Goal: Communication & Community: Answer question/provide support

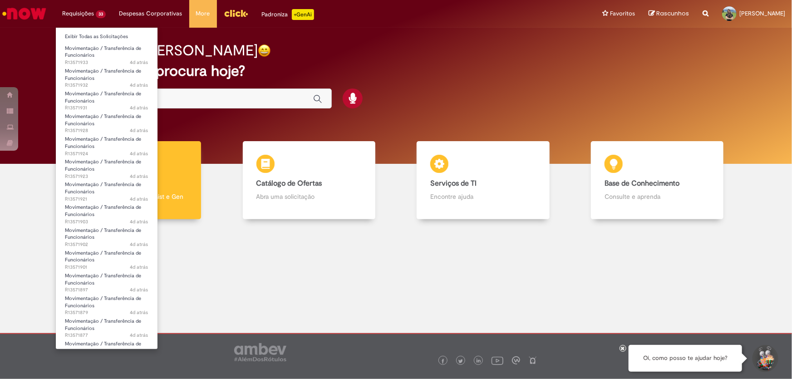
scroll to position [206, 0]
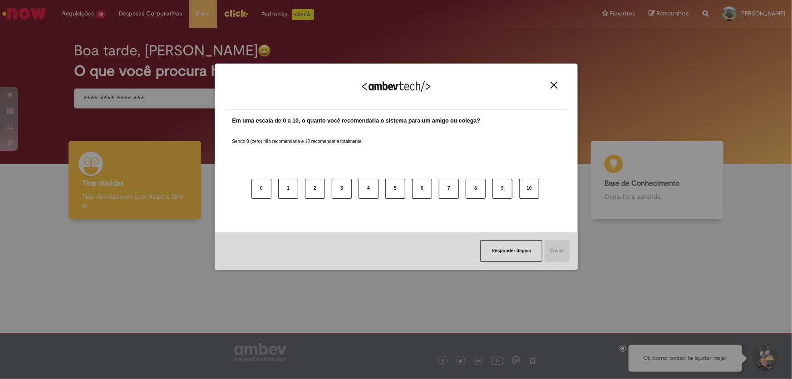
click at [555, 85] on img "Close" at bounding box center [554, 85] width 7 height 7
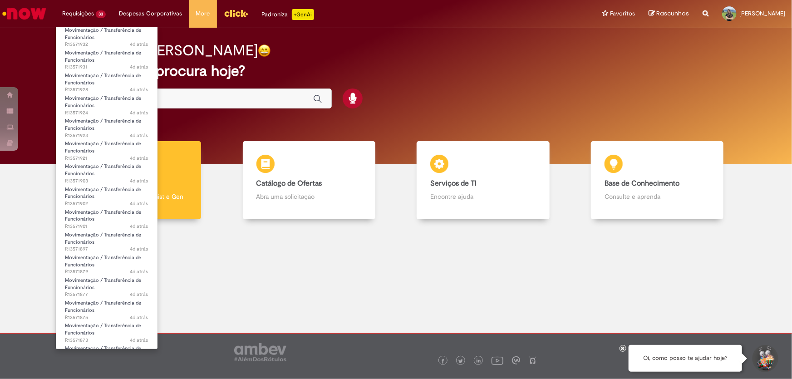
scroll to position [0, 0]
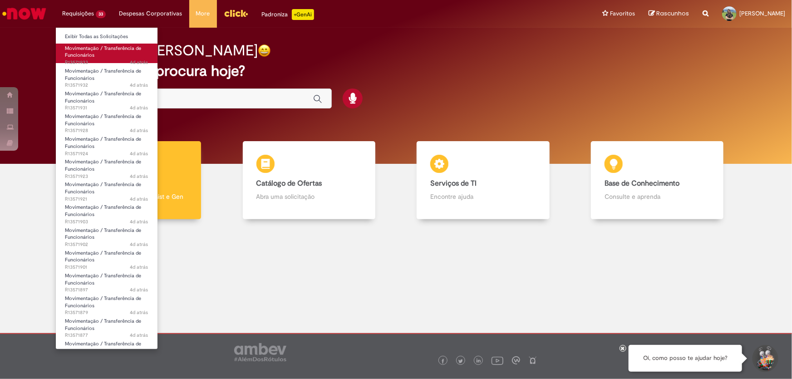
click at [94, 52] on link "Movimentação / Transferência de Funcionários 4d atrás 4 dias atrás R13571933" at bounding box center [107, 54] width 102 height 20
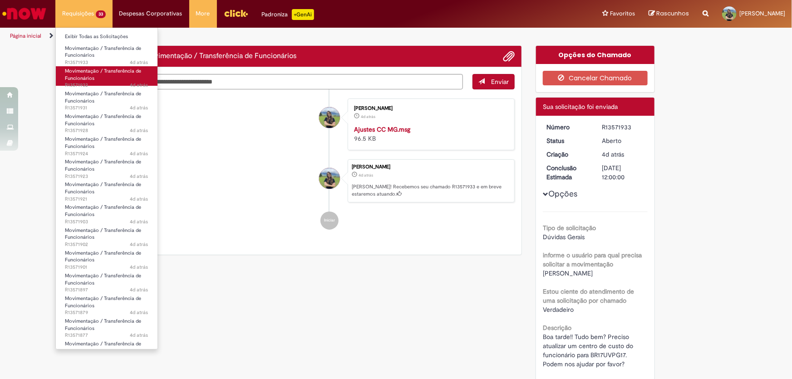
click at [101, 80] on link "Movimentação / Transferência de Funcionários 4d atrás 4 dias atrás R13571932" at bounding box center [107, 76] width 102 height 20
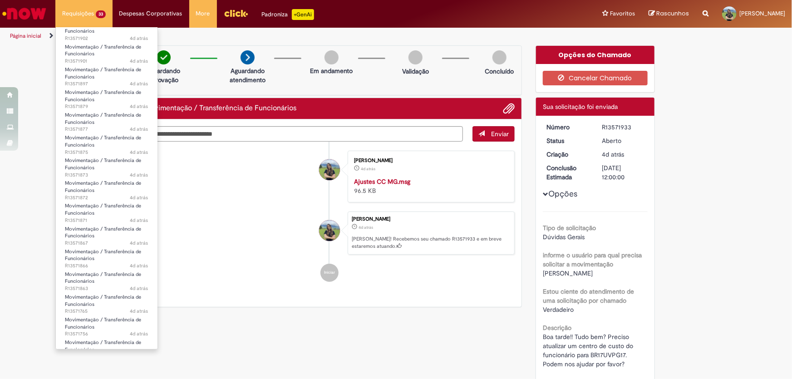
scroll to position [444, 0]
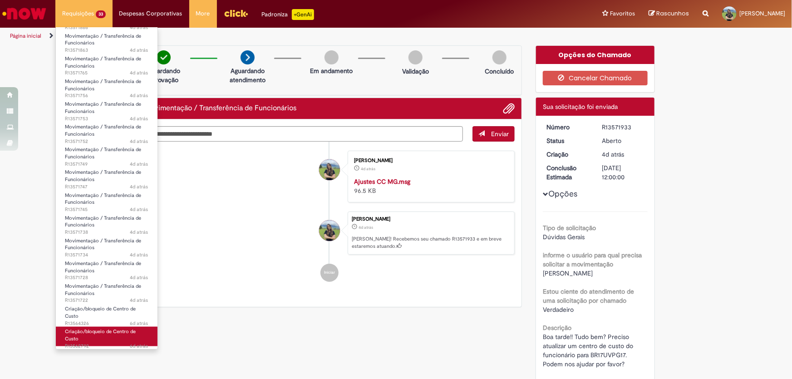
click at [82, 339] on link "Criação/bloqueio de Centro de Custo 6d atrás 6 dias atrás R13562792" at bounding box center [107, 337] width 102 height 20
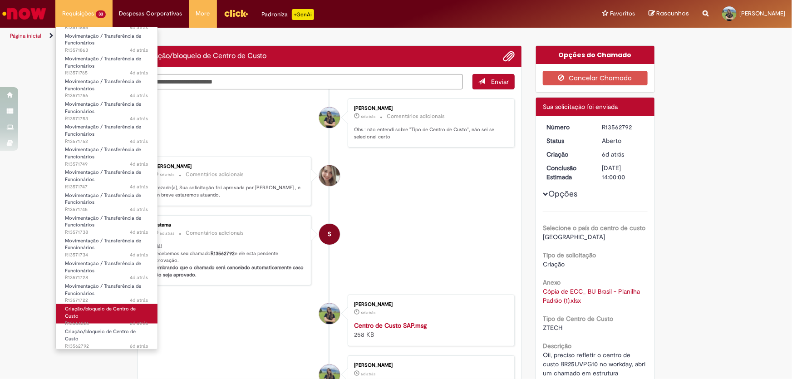
click at [89, 318] on link "Criação/bloqueio de Centro de Custo 6d atrás 6 dias atrás R13564326" at bounding box center [107, 314] width 102 height 20
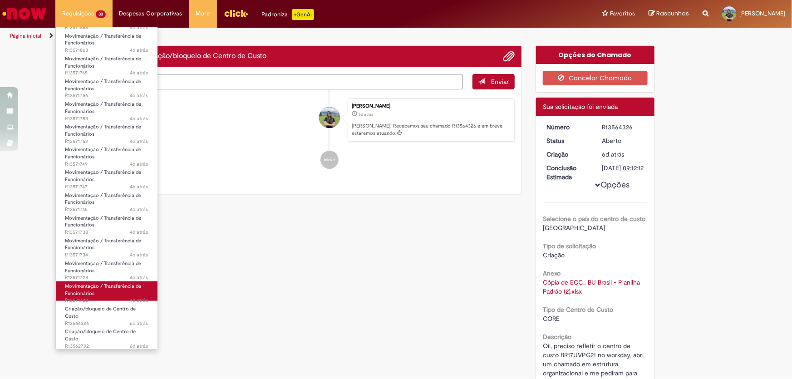
click at [113, 286] on span "Movimentação / Transferência de Funcionários" at bounding box center [103, 290] width 76 height 14
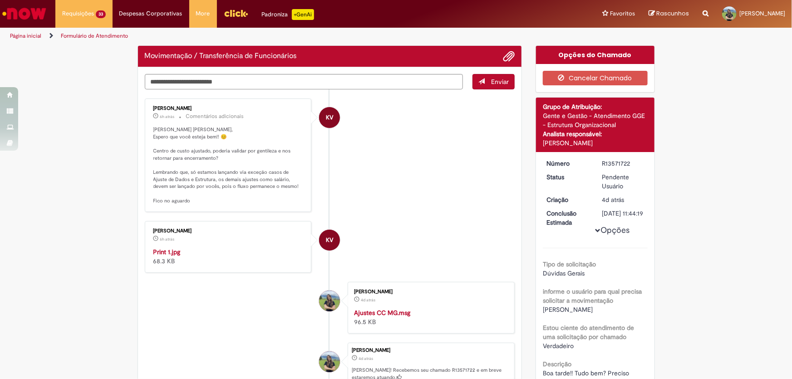
click at [217, 187] on p "[PERSON_NAME] [PERSON_NAME], Espero que você esteja bem!! 😊 Centro de custo aju…" at bounding box center [228, 165] width 151 height 79
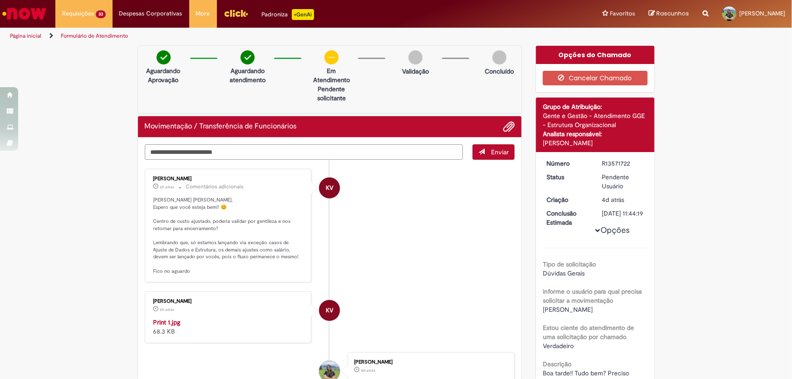
click at [219, 152] on textarea "Digite sua mensagem aqui..." at bounding box center [304, 151] width 319 height 15
drag, startPoint x: 239, startPoint y: 153, endPoint x: 127, endPoint y: 154, distance: 111.7
click at [127, 154] on div "**********" at bounding box center [396, 300] width 792 height 510
type textarea "**********"
click at [498, 149] on span "Enviar" at bounding box center [500, 152] width 18 height 8
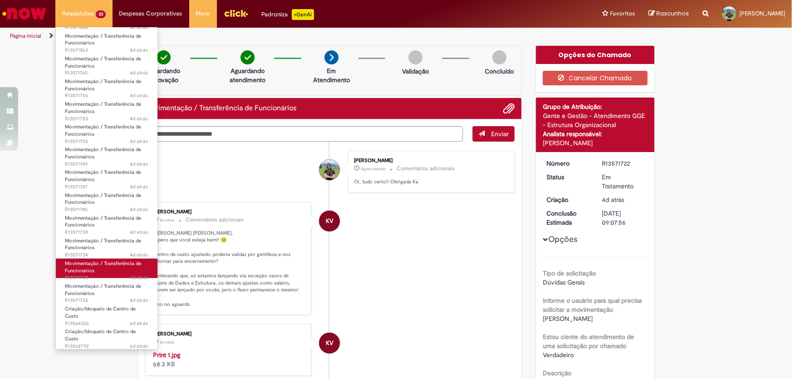
click at [113, 271] on link "Movimentação / Transferência de Funcionários 4d atrás 4 dias atrás R13571728" at bounding box center [107, 269] width 102 height 20
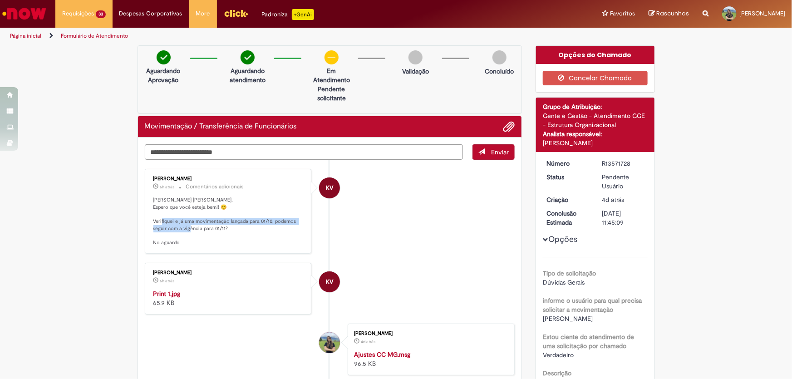
drag, startPoint x: 197, startPoint y: 222, endPoint x: 261, endPoint y: 226, distance: 64.6
click at [261, 226] on p "Olá Bianca, Espero que você esteja bem!! 😊 Verifiquei e já uma movimentação lan…" at bounding box center [228, 222] width 151 height 50
click at [198, 289] on img "Histórico de tíquete" at bounding box center [228, 289] width 151 height 0
click at [180, 151] on textarea "Digite sua mensagem aqui..." at bounding box center [304, 151] width 319 height 15
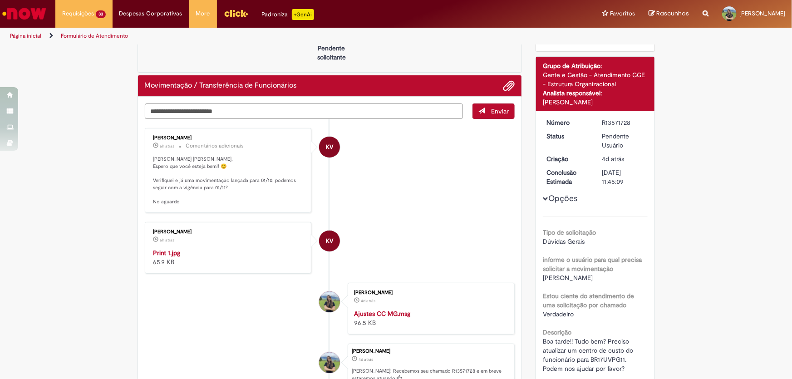
scroll to position [82, 0]
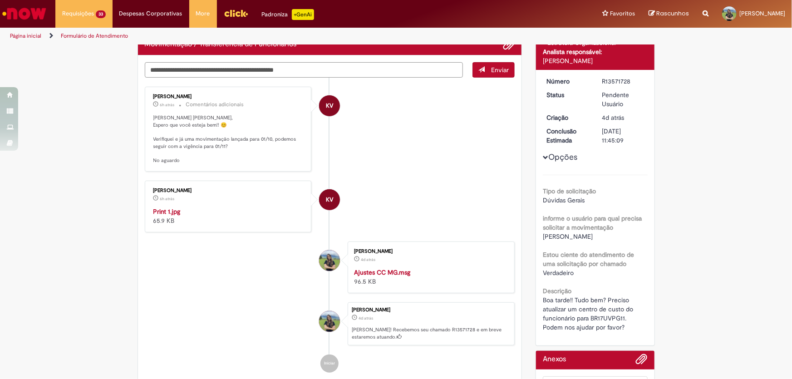
type textarea "**********"
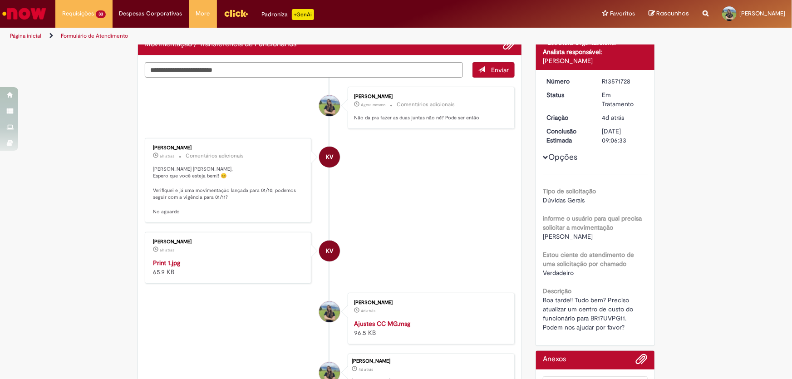
scroll to position [64, 0]
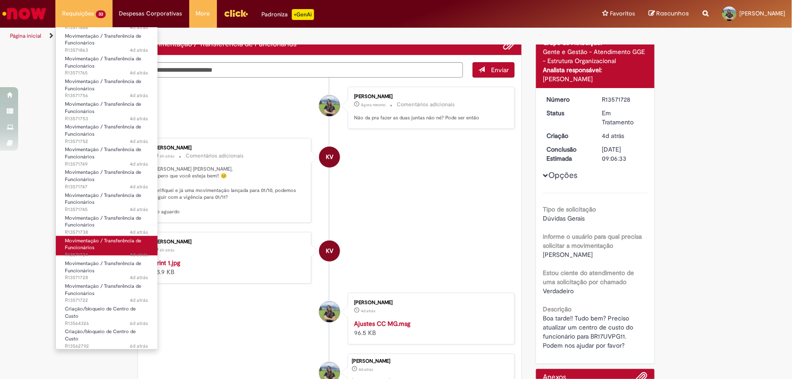
click at [118, 238] on span "Movimentação / Transferência de Funcionários" at bounding box center [103, 244] width 76 height 14
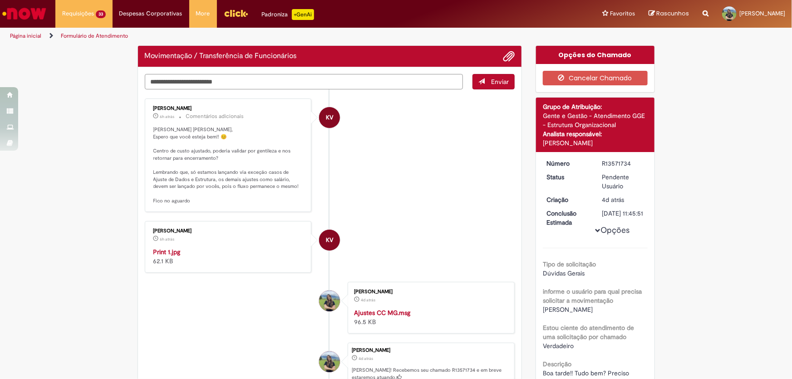
click at [269, 74] on textarea "Digite sua mensagem aqui..." at bounding box center [304, 81] width 319 height 15
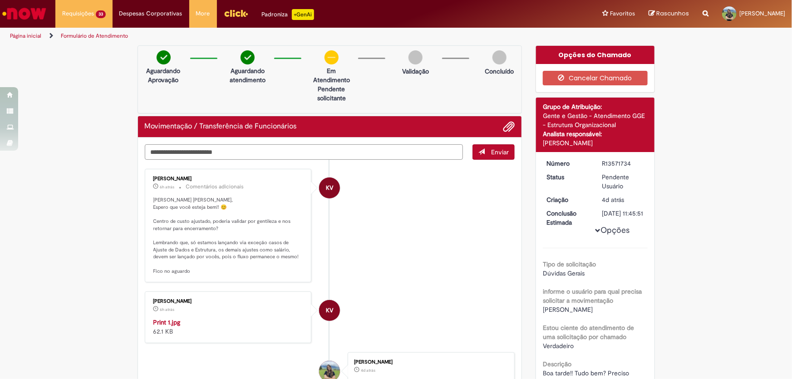
click at [248, 153] on textarea "Digite sua mensagem aqui..." at bounding box center [304, 151] width 319 height 15
paste textarea "**********"
type textarea "**********"
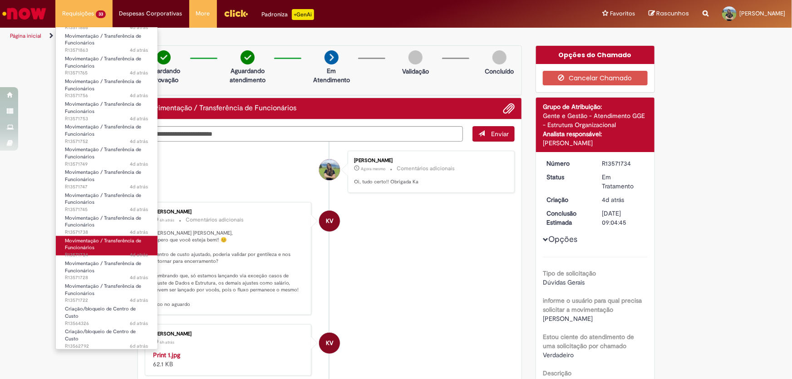
click at [113, 239] on span "Movimentação / Transferência de Funcionários" at bounding box center [103, 244] width 76 height 14
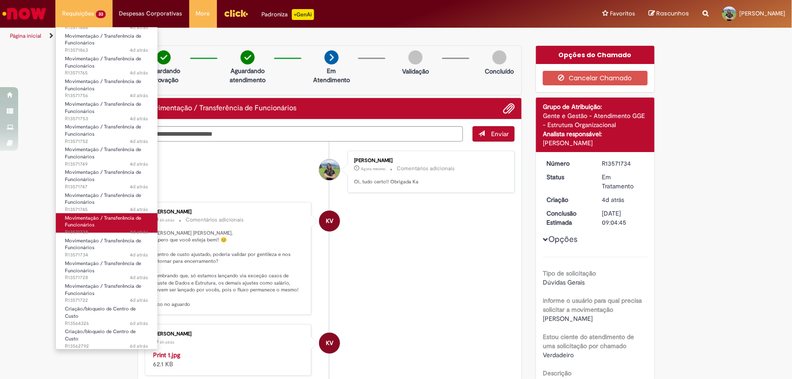
click at [110, 224] on link "Movimentação / Transferência de Funcionários 4d atrás 4 dias atrás R13571738" at bounding box center [107, 223] width 102 height 20
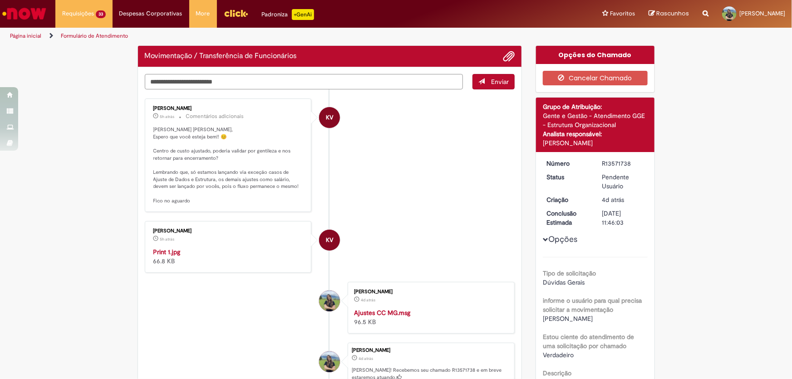
click at [221, 86] on textarea "Digite sua mensagem aqui..." at bounding box center [304, 81] width 319 height 15
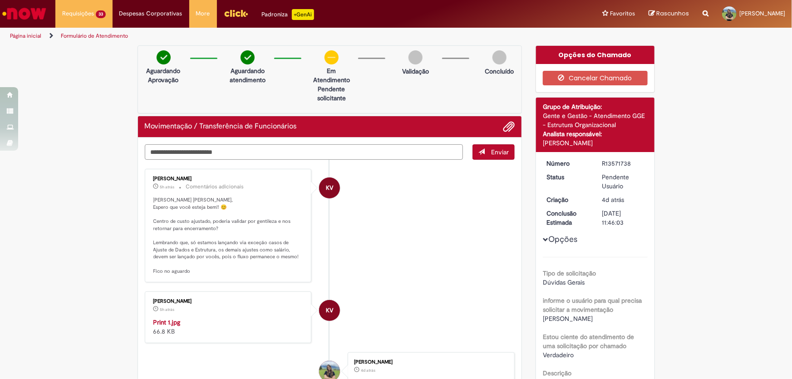
paste textarea "**********"
type textarea "**********"
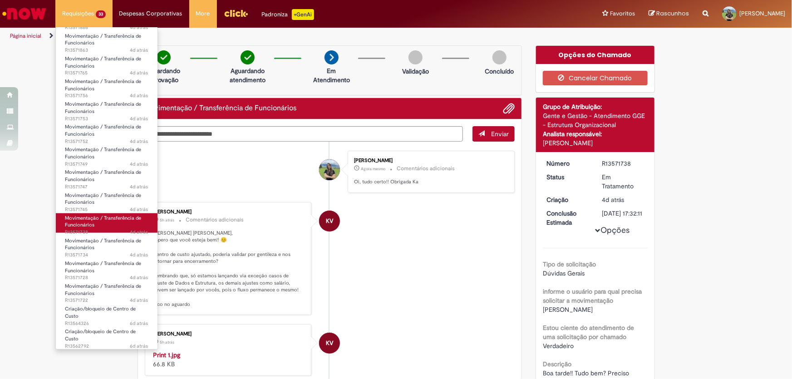
click at [99, 218] on span "Movimentação / Transferência de Funcionários" at bounding box center [103, 222] width 76 height 14
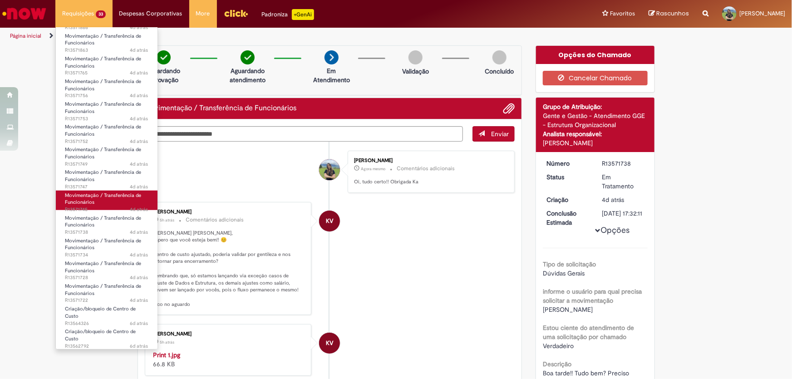
click at [104, 198] on link "Movimentação / Transferência de Funcionários 4d atrás 4 dias atrás R13571745" at bounding box center [107, 201] width 102 height 20
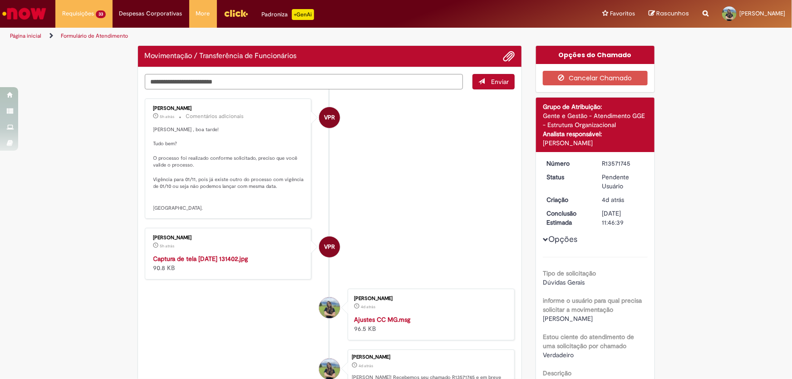
click at [193, 82] on textarea "Digite sua mensagem aqui..." at bounding box center [304, 81] width 319 height 15
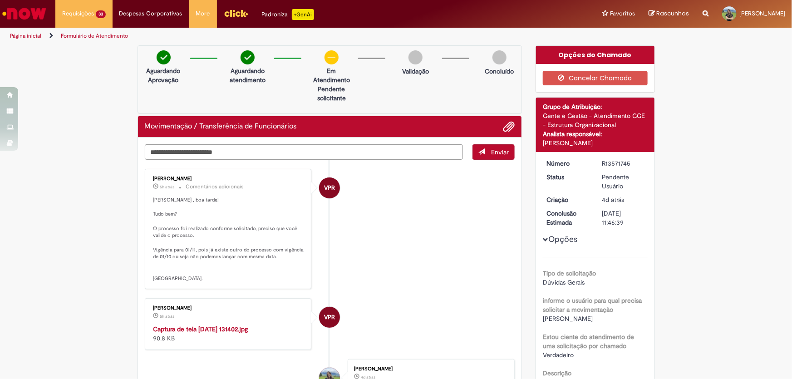
paste textarea "**********"
drag, startPoint x: 236, startPoint y: 154, endPoint x: 131, endPoint y: 156, distance: 105.8
click at [131, 156] on div "**********" at bounding box center [330, 282] width 399 height 475
type textarea "**********"
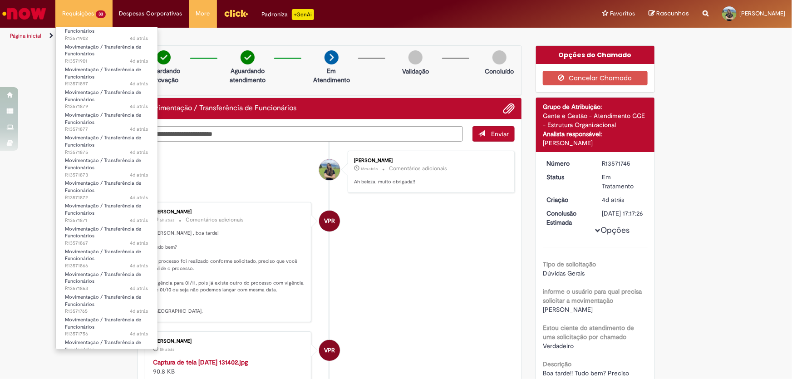
scroll to position [444, 0]
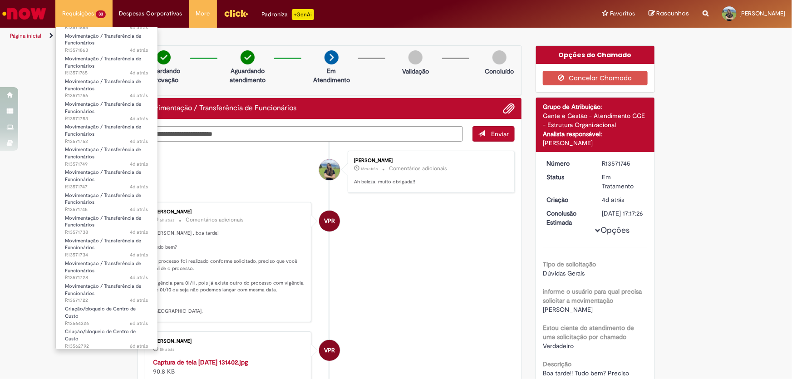
click at [82, 10] on li "Requisições 33 Exibir Todas as Solicitações Movimentação / Transferência de Fun…" at bounding box center [83, 13] width 57 height 27
click at [88, 294] on span "Movimentação / Transferência de Funcionários" at bounding box center [103, 290] width 76 height 14
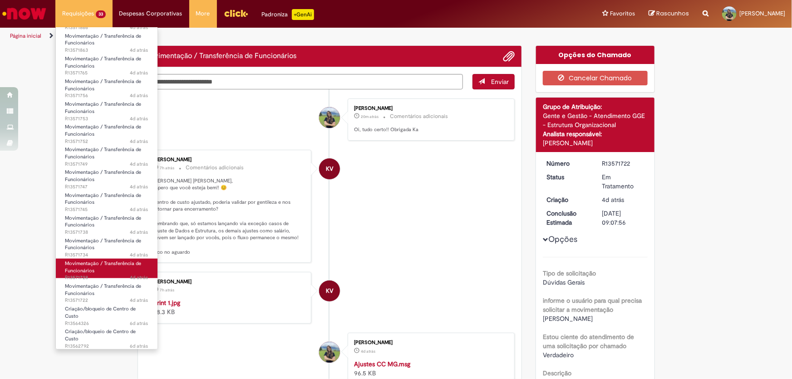
click at [98, 269] on link "Movimentação / Transferência de Funcionários 4d atrás 4 dias atrás R13571728" at bounding box center [107, 269] width 102 height 20
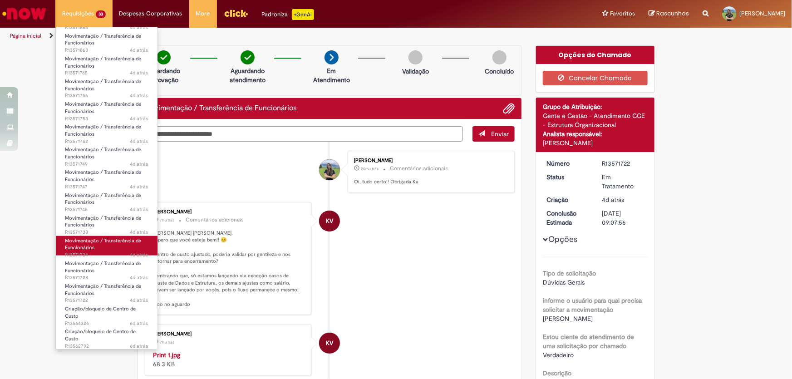
click at [99, 250] on link "Movimentação / Transferência de Funcionários 4d atrás 4 dias atrás R13571734" at bounding box center [107, 246] width 102 height 20
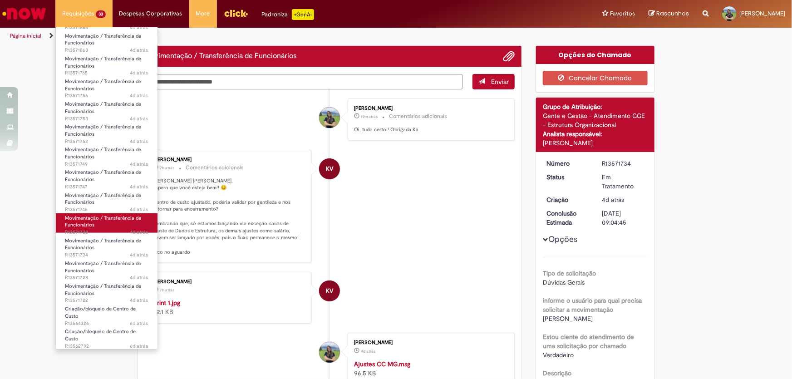
click at [104, 229] on span "4d atrás 4 dias atrás R13571738" at bounding box center [107, 232] width 84 height 7
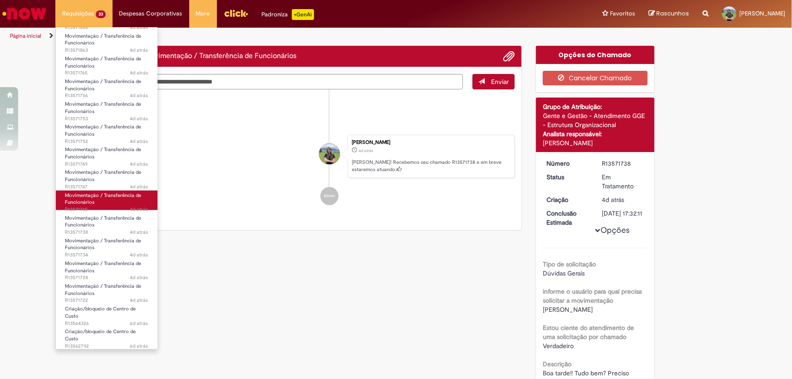
click at [103, 199] on link "Movimentação / Transferência de Funcionários 4d atrás 4 dias atrás R13571745" at bounding box center [107, 201] width 102 height 20
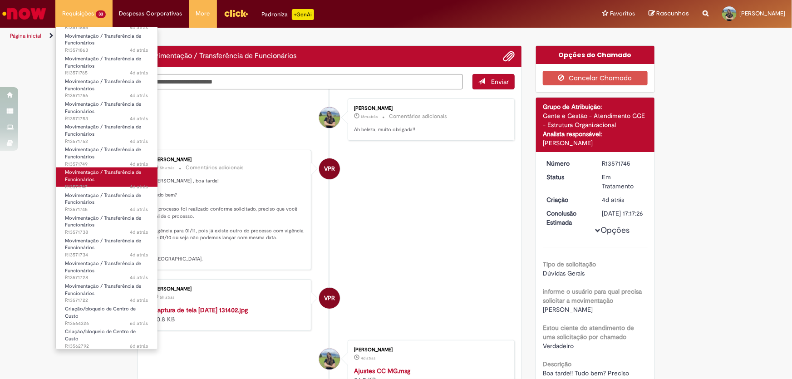
click at [105, 177] on link "Movimentação / Transferência de Funcionários 4d atrás 4 dias atrás R13571747" at bounding box center [107, 177] width 102 height 20
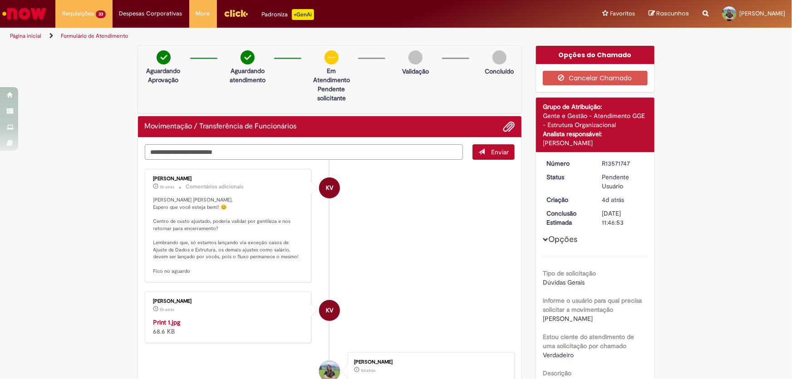
click at [219, 152] on textarea "Digite sua mensagem aqui..." at bounding box center [304, 151] width 319 height 15
click at [218, 152] on textarea "Digite sua mensagem aqui..." at bounding box center [304, 151] width 319 height 15
paste textarea "**********"
type textarea "**********"
click at [506, 153] on span "Enviar" at bounding box center [500, 152] width 18 height 8
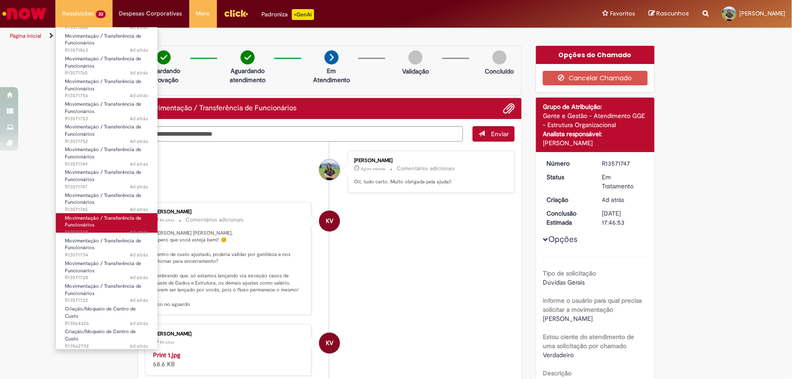
click at [107, 219] on span "Movimentação / Transferência de Funcionários" at bounding box center [103, 222] width 76 height 14
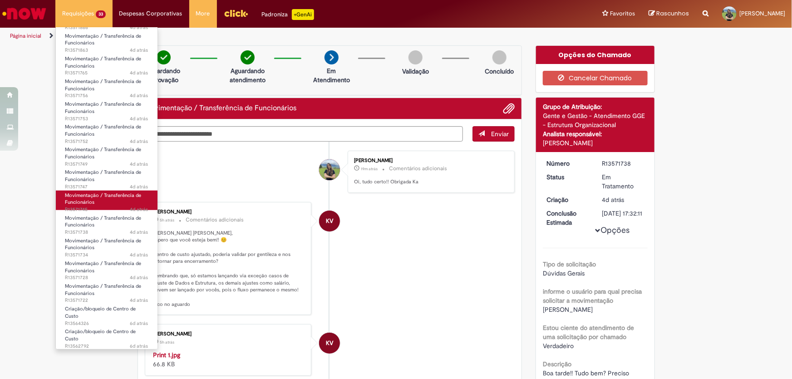
click at [107, 198] on link "Movimentação / Transferência de Funcionários 4d atrás 4 dias atrás R13571745" at bounding box center [107, 201] width 102 height 20
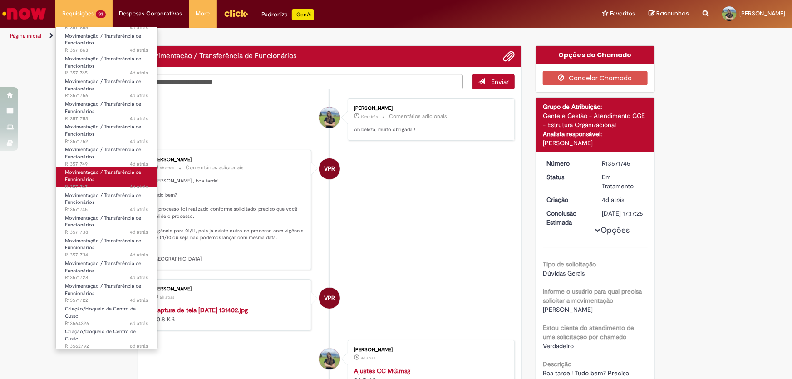
click at [105, 183] on span "4d atrás 4 dias atrás R13571747" at bounding box center [107, 186] width 84 height 7
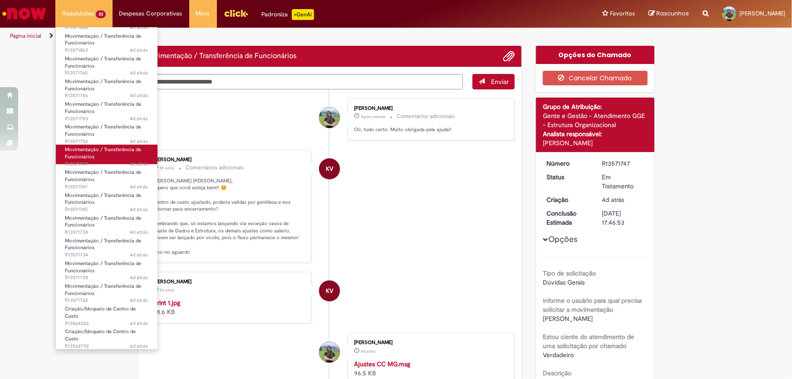
click at [105, 156] on link "Movimentação / Transferência de Funcionários 4d atrás 4 dias atrás R13571749" at bounding box center [107, 155] width 102 height 20
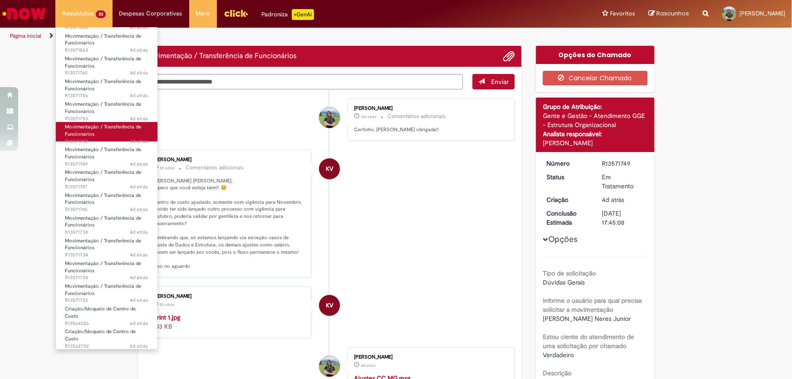
click at [103, 136] on link "Movimentação / Transferência de Funcionários 4d atrás 4 dias atrás R13571752" at bounding box center [107, 132] width 102 height 20
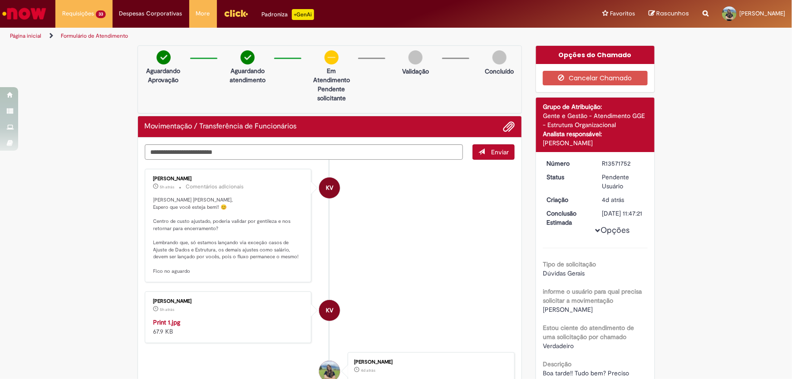
click at [193, 80] on div "Aguardando Aprovação Aguardando atendimento Em Atendimento Clique para exibir P…" at bounding box center [330, 79] width 385 height 68
click at [184, 150] on textarea "Digite sua mensagem aqui..." at bounding box center [304, 151] width 319 height 15
paste textarea "**********"
type textarea "**********"
click at [499, 149] on span "Enviar" at bounding box center [500, 152] width 18 height 8
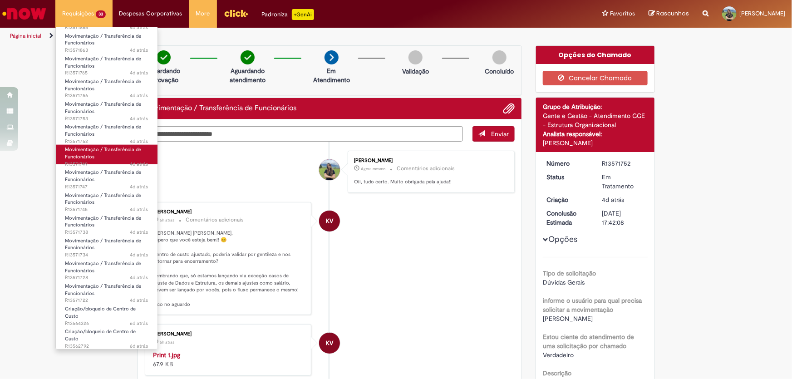
click at [101, 150] on span "Movimentação / Transferência de Funcionários" at bounding box center [103, 153] width 76 height 14
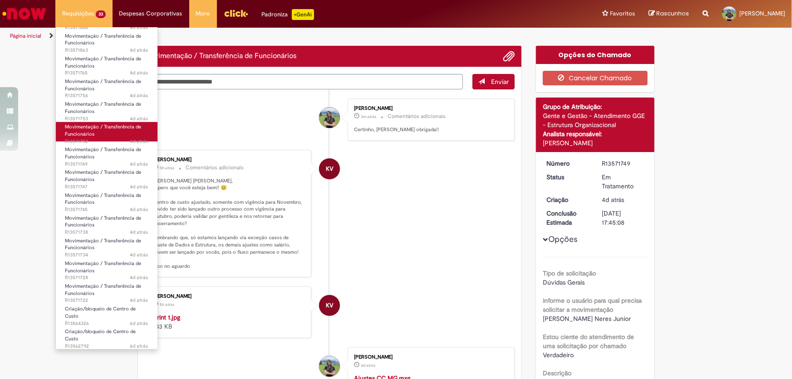
click at [99, 132] on link "Movimentação / Transferência de Funcionários 4d atrás 4 dias atrás R13571752" at bounding box center [107, 132] width 102 height 20
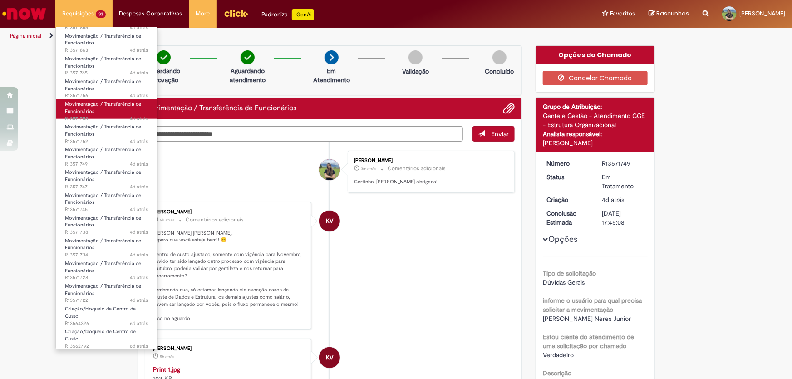
click at [100, 114] on link "Movimentação / Transferência de Funcionários 4d atrás 4 dias atrás R13571753" at bounding box center [107, 109] width 102 height 20
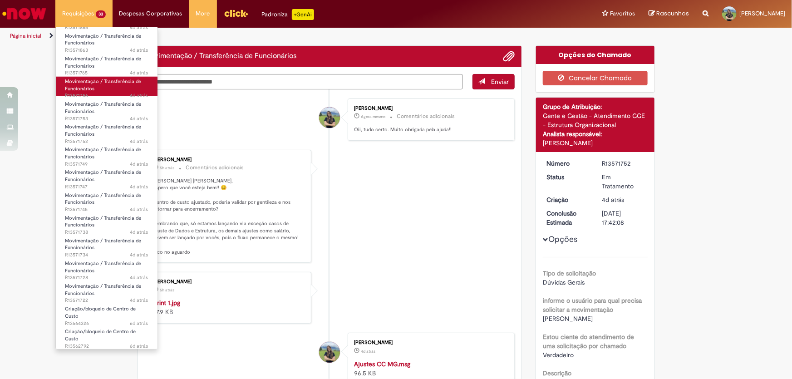
click at [99, 80] on span "Movimentação / Transferência de Funcionários" at bounding box center [103, 85] width 76 height 14
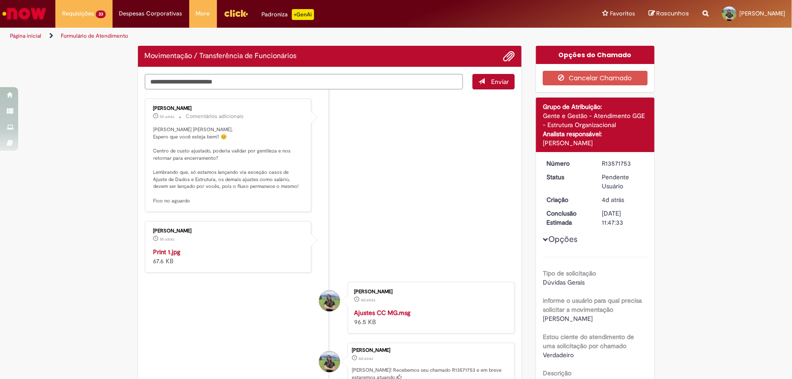
click at [275, 82] on textarea "Digite sua mensagem aqui..." at bounding box center [304, 81] width 319 height 15
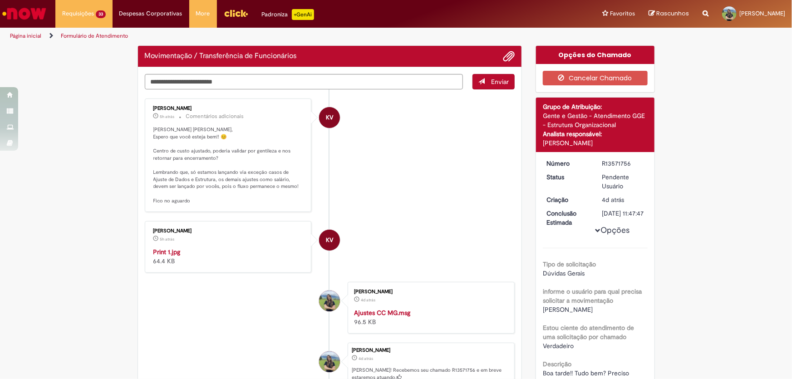
click at [274, 148] on p "[PERSON_NAME] [PERSON_NAME], Espero que você esteja bem!! 😊 Centro de custo aju…" at bounding box center [228, 165] width 151 height 79
click at [270, 83] on textarea "Digite sua mensagem aqui..." at bounding box center [304, 81] width 319 height 15
paste textarea "**********"
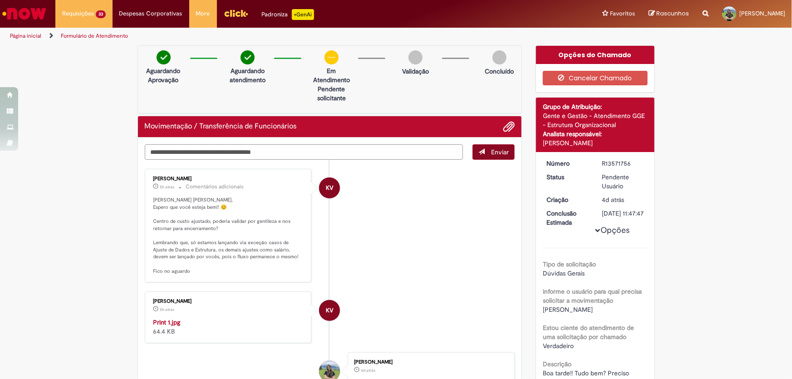
type textarea "**********"
click at [491, 156] on button "Enviar" at bounding box center [493, 151] width 42 height 15
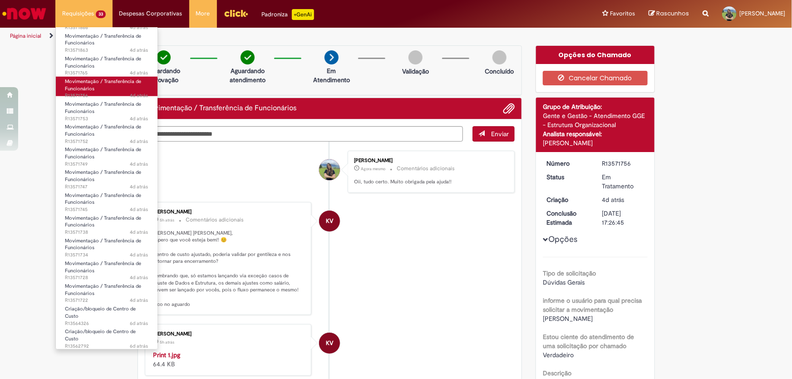
click at [95, 94] on span "4d atrás 4 dias atrás R13571756" at bounding box center [107, 95] width 84 height 7
click at [95, 86] on link "Movimentação / Transferência de Funcionários 4d atrás 4 dias atrás R13571756" at bounding box center [107, 87] width 102 height 20
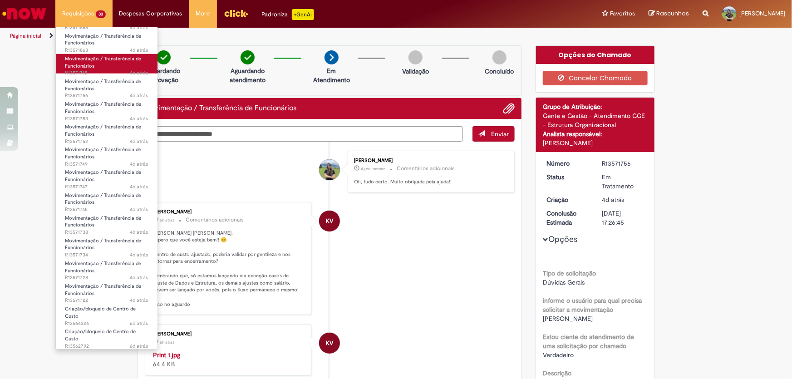
click at [96, 62] on link "Movimentação / Transferência de Funcionários 4d atrás 4 dias atrás R13571765" at bounding box center [107, 64] width 102 height 20
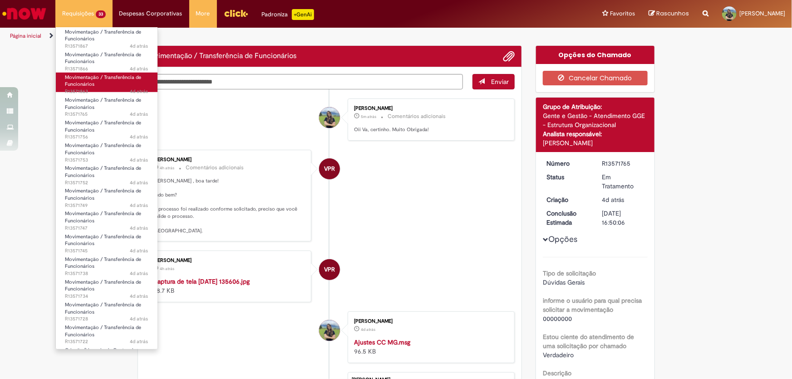
click at [108, 84] on link "Movimentação / Transferência de Funcionários 4d atrás 4 dias atrás R13571863" at bounding box center [107, 83] width 102 height 20
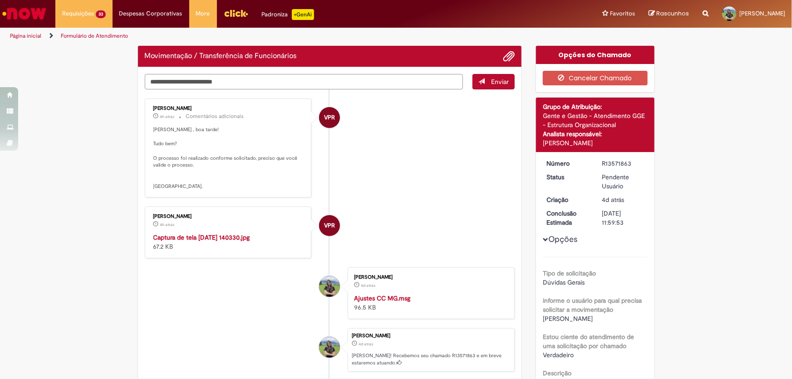
click at [250, 82] on div "Verificar Código de Barras Movimentação / Transferência de Funcionários Enviar …" at bounding box center [330, 237] width 399 height 384
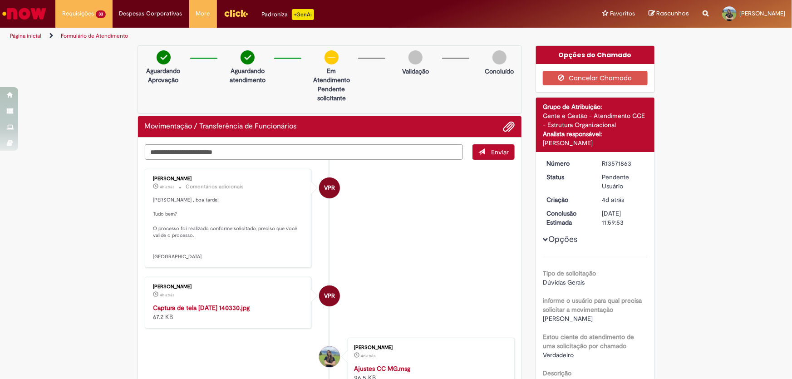
paste textarea "**********"
type textarea "**********"
click at [491, 153] on span "Enviar" at bounding box center [500, 152] width 18 height 8
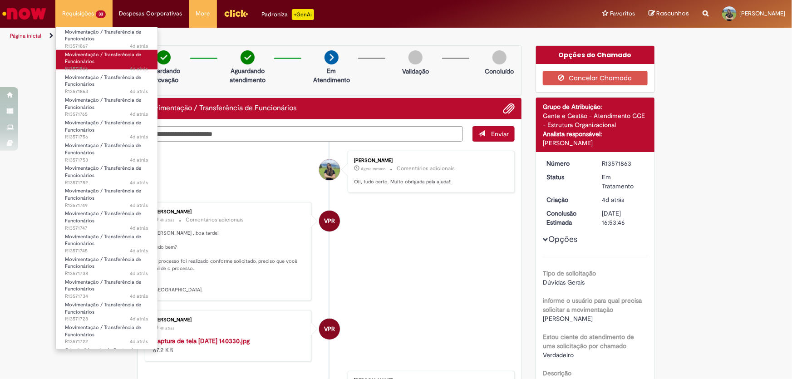
click at [119, 50] on link "Movimentação / Transferência de Funcionários 4d atrás 4 dias atrás R13571866" at bounding box center [107, 60] width 102 height 20
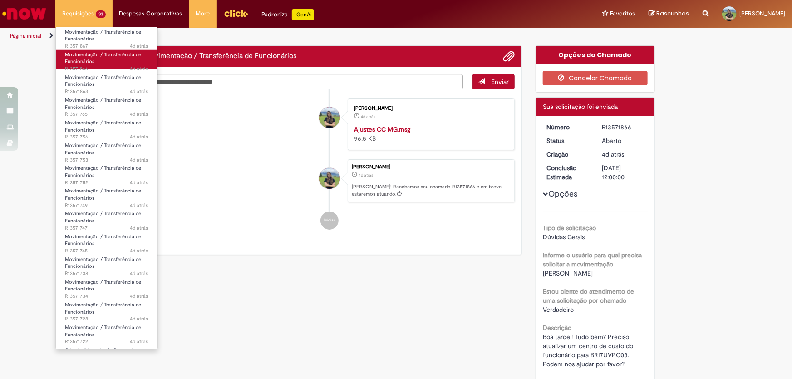
click at [96, 57] on span "Movimentação / Transferência de Funcionários" at bounding box center [103, 58] width 76 height 14
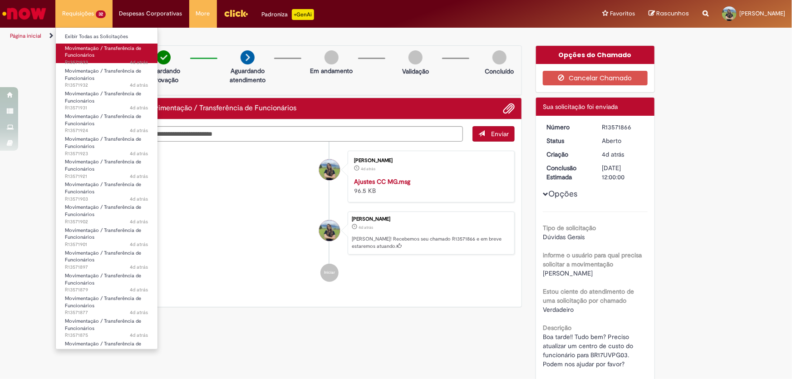
click at [86, 59] on span "4d atrás 4 dias atrás R13571933" at bounding box center [107, 62] width 84 height 7
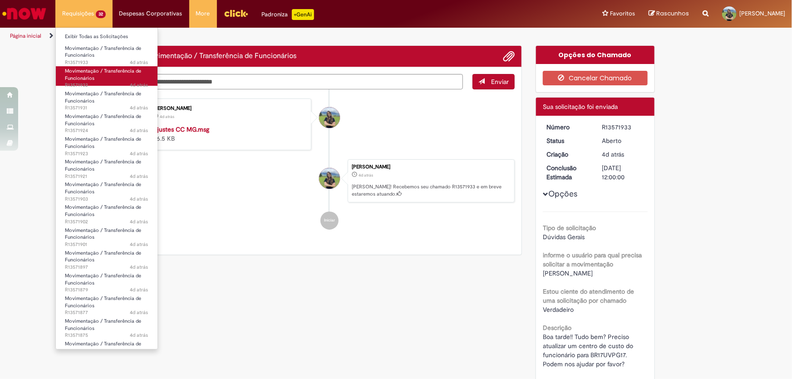
click at [89, 77] on span "Movimentação / Transferência de Funcionários" at bounding box center [103, 75] width 76 height 14
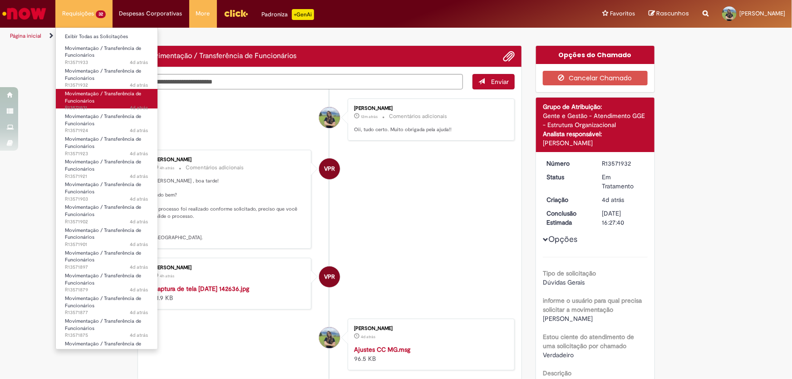
click at [89, 96] on span "Movimentação / Transferência de Funcionários" at bounding box center [103, 97] width 76 height 14
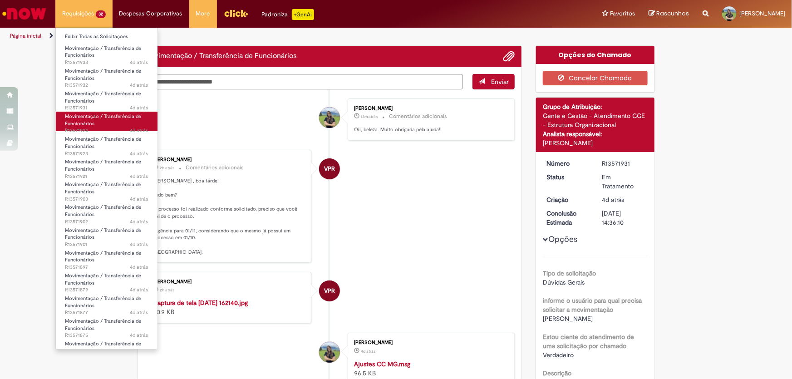
click at [88, 118] on span "Movimentação / Transferência de Funcionários" at bounding box center [103, 120] width 76 height 14
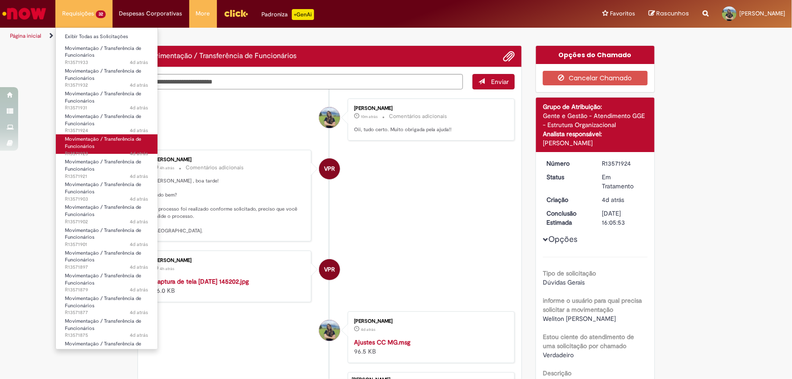
click at [86, 137] on span "Movimentação / Transferência de Funcionários" at bounding box center [103, 143] width 76 height 14
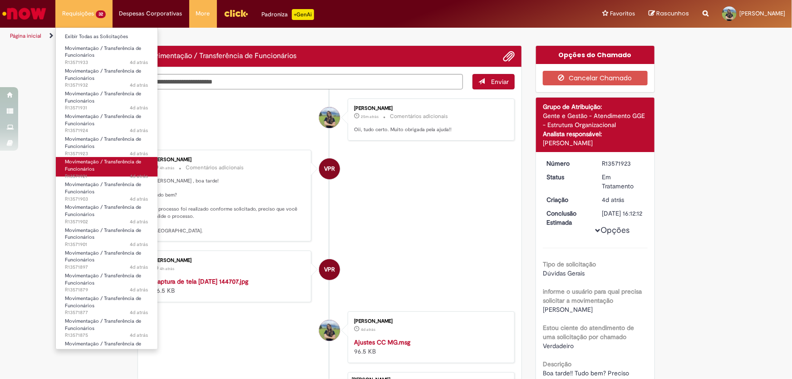
click at [85, 161] on span "Movimentação / Transferência de Funcionários" at bounding box center [103, 165] width 76 height 14
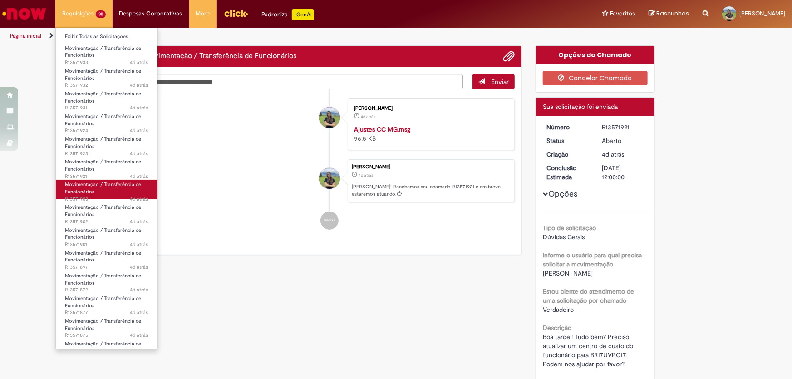
click at [85, 188] on span "Movimentação / Transferência de Funcionários" at bounding box center [103, 188] width 76 height 14
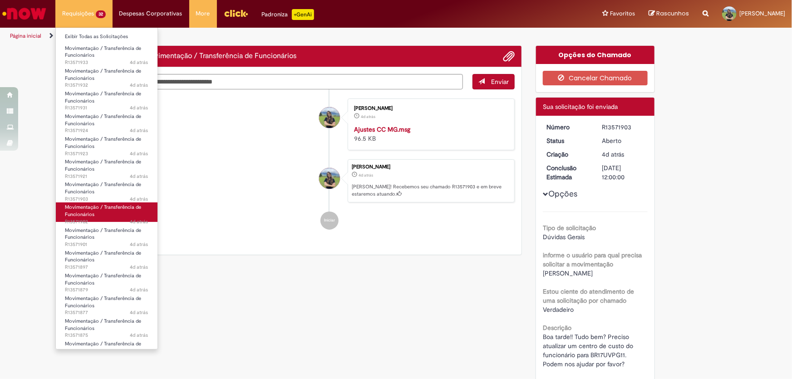
click at [86, 207] on span "Movimentação / Transferência de Funcionários" at bounding box center [103, 211] width 76 height 14
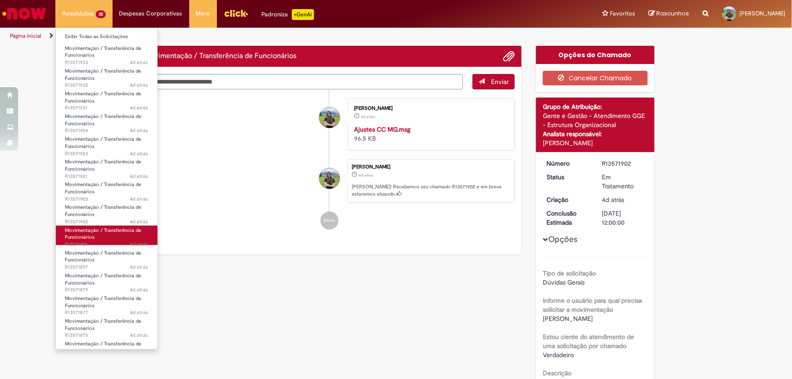
click at [88, 229] on span "Movimentação / Transferência de Funcionários" at bounding box center [103, 234] width 76 height 14
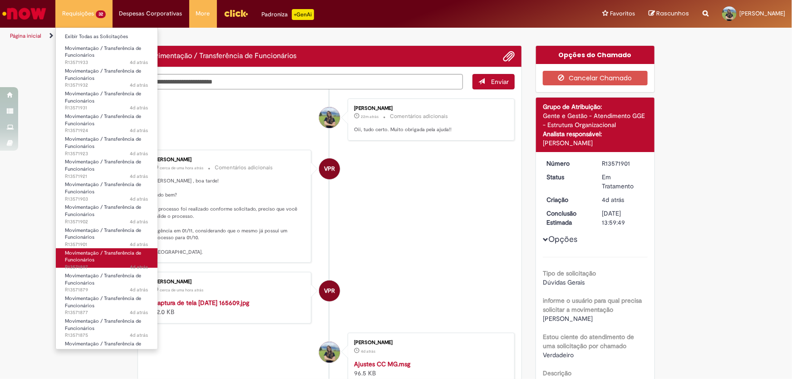
click at [92, 252] on span "Movimentação / Transferência de Funcionários" at bounding box center [103, 257] width 76 height 14
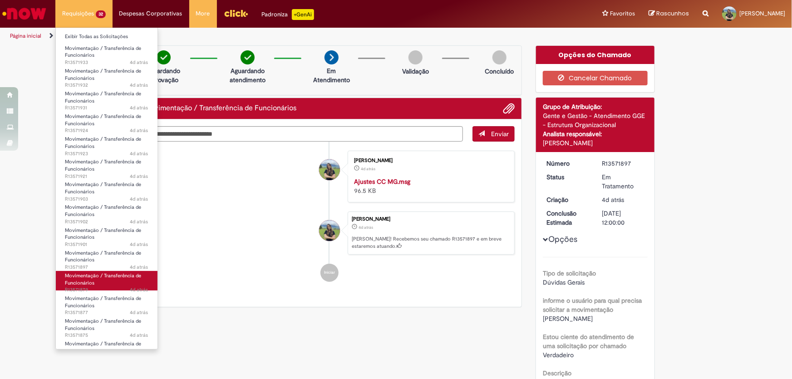
click at [89, 274] on span "Movimentação / Transferência de Funcionários" at bounding box center [103, 279] width 76 height 14
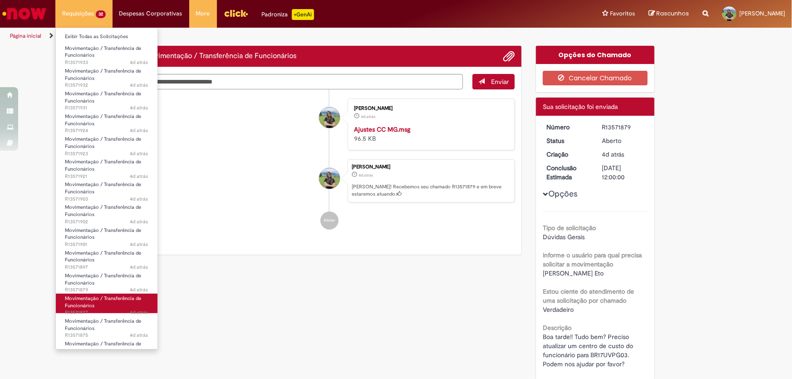
click at [88, 298] on span "Movimentação / Transferência de Funcionários" at bounding box center [103, 302] width 76 height 14
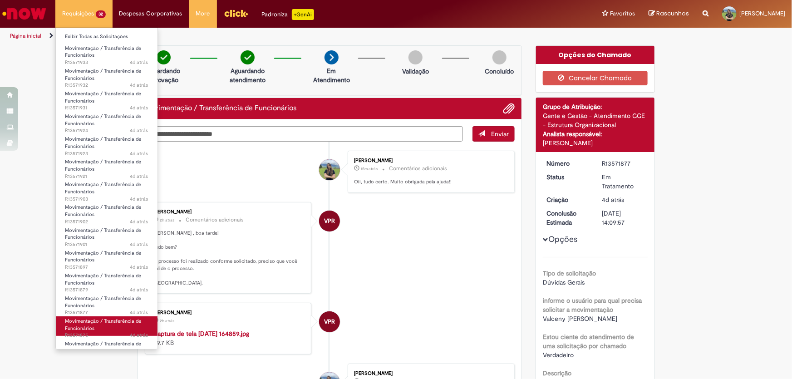
click at [88, 320] on span "Movimentação / Transferência de Funcionários" at bounding box center [103, 325] width 76 height 14
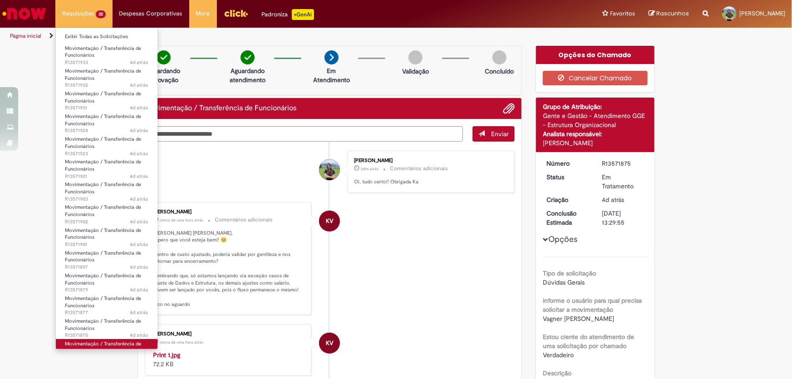
click at [105, 342] on span "Movimentação / Transferência de Funcionários" at bounding box center [103, 347] width 76 height 14
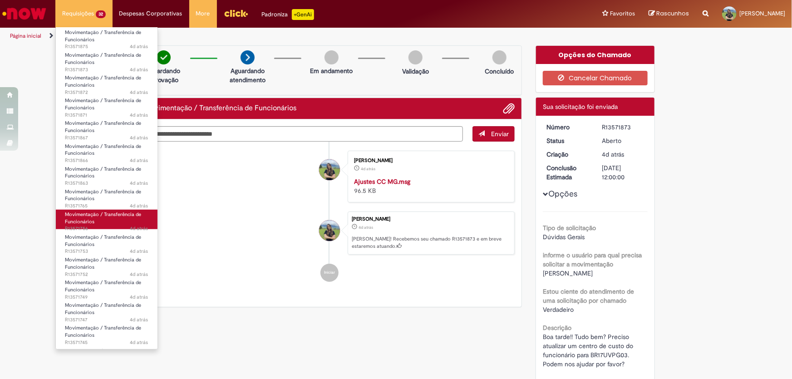
scroll to position [330, 0]
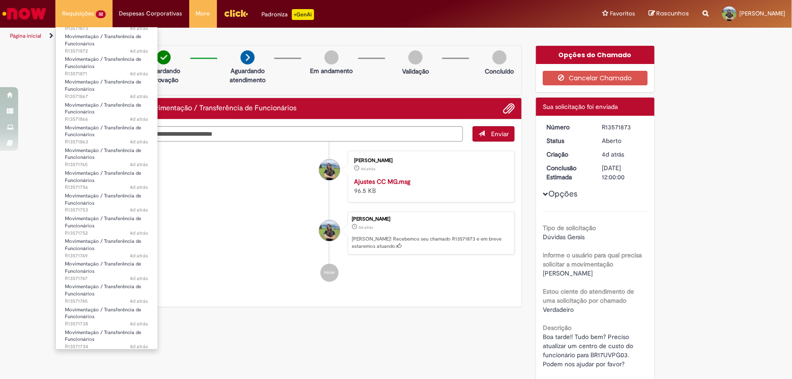
click at [92, 51] on li "Movimentação / Transferência de Funcionários 4d atrás 4 dias atrás R13571871" at bounding box center [107, 62] width 102 height 23
click at [92, 42] on span "Movimentação / Transferência de Funcionários" at bounding box center [103, 40] width 76 height 14
click at [97, 66] on link "Movimentação / Transferência de Funcionários 4d atrás 4 dias atrás R13571871" at bounding box center [107, 64] width 102 height 20
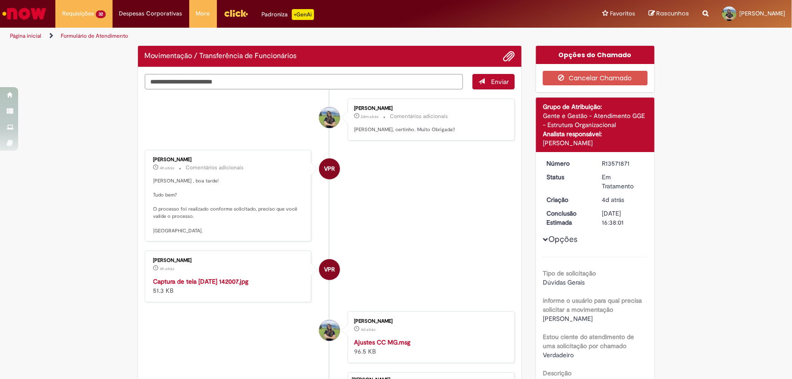
click at [207, 82] on textarea "Digite sua mensagem aqui..." at bounding box center [304, 81] width 319 height 15
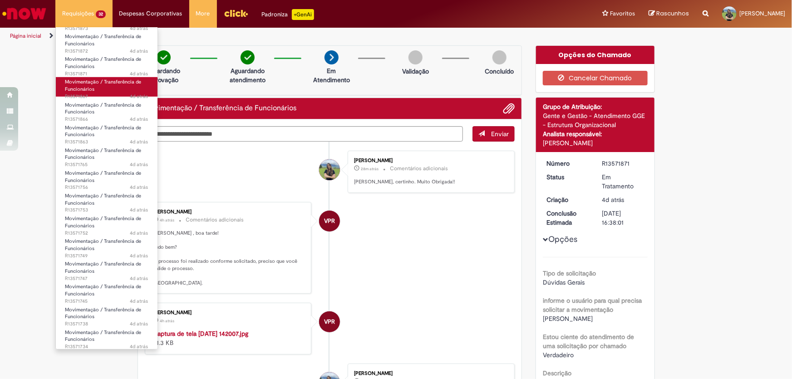
click at [111, 91] on link "Movimentação / Transferência de Funcionários 4d atrás 4 dias atrás R13571867" at bounding box center [107, 87] width 102 height 20
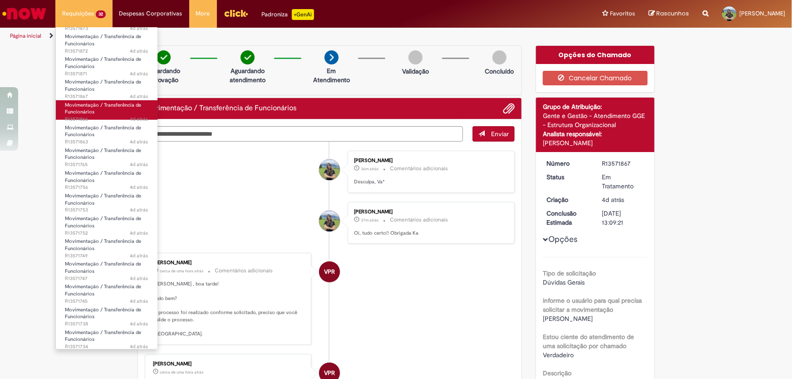
click at [106, 104] on span "Movimentação / Transferência de Funcionários" at bounding box center [103, 109] width 76 height 14
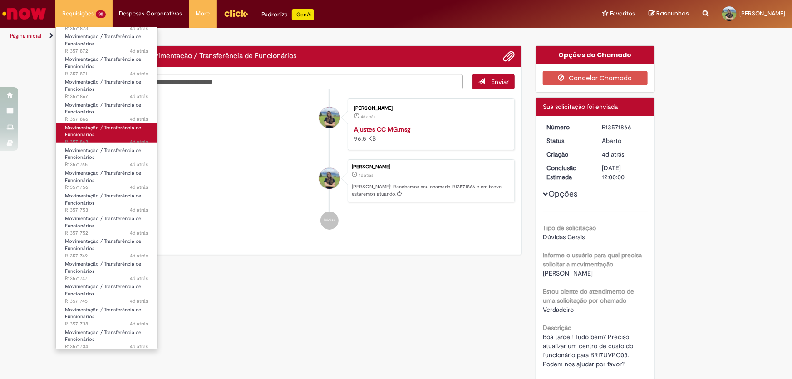
click at [107, 126] on span "Movimentação / Transferência de Funcionários" at bounding box center [103, 131] width 76 height 14
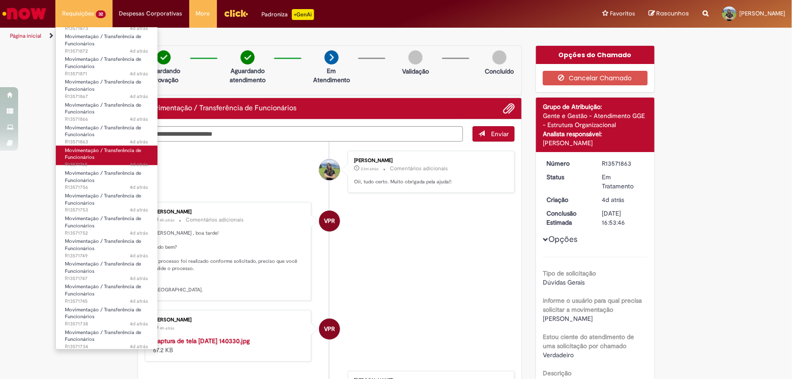
click at [102, 154] on link "Movimentação / Transferência de Funcionários 4d atrás 4 dias atrás R13571765" at bounding box center [107, 156] width 102 height 20
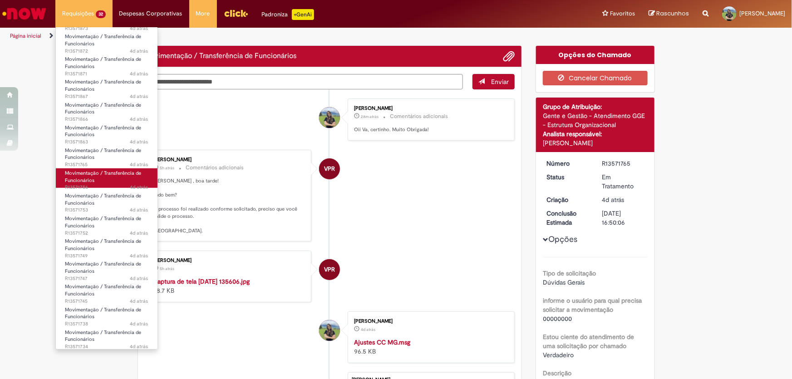
click at [100, 171] on span "Movimentação / Transferência de Funcionários" at bounding box center [103, 177] width 76 height 14
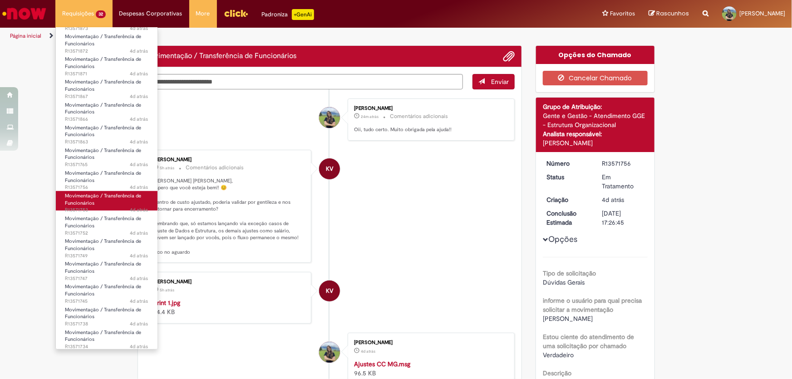
click at [101, 192] on span "Movimentação / Transferência de Funcionários" at bounding box center [103, 199] width 76 height 14
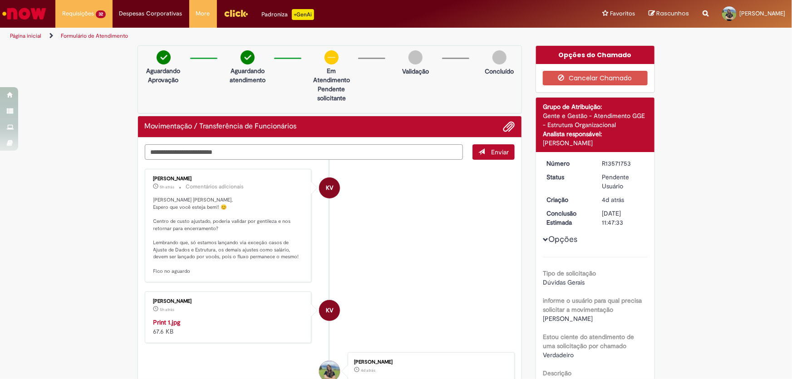
click at [213, 150] on textarea "Digite sua mensagem aqui..." at bounding box center [304, 151] width 319 height 15
click at [213, 155] on textarea "Digite sua mensagem aqui..." at bounding box center [304, 151] width 319 height 15
type textarea "**********"
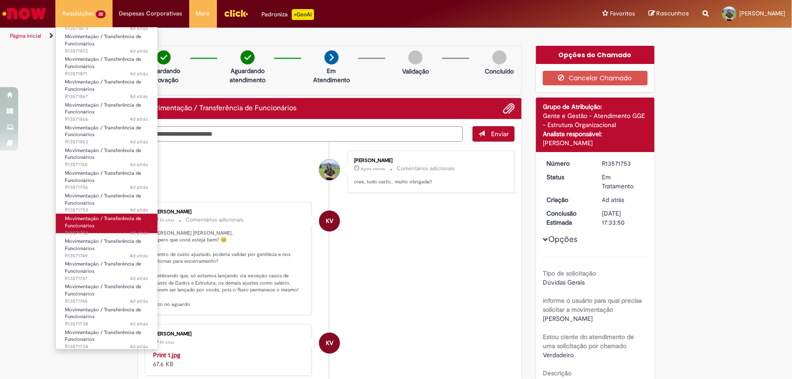
click at [126, 230] on span "4d atrás 4 dias atrás R13571752" at bounding box center [107, 233] width 84 height 7
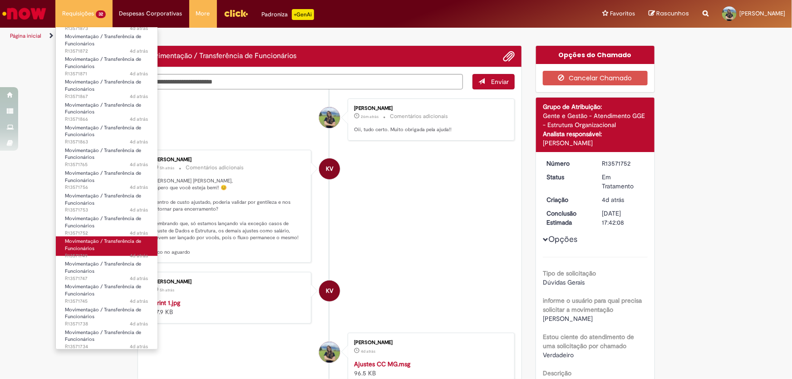
click at [103, 245] on link "Movimentação / Transferência de Funcionários 4d atrás 4 dias atrás R13571749" at bounding box center [107, 246] width 102 height 20
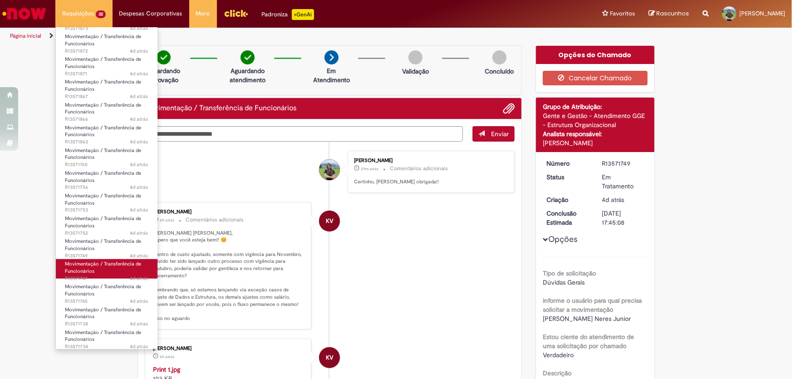
click at [107, 263] on span "Movimentação / Transferência de Funcionários" at bounding box center [103, 268] width 76 height 14
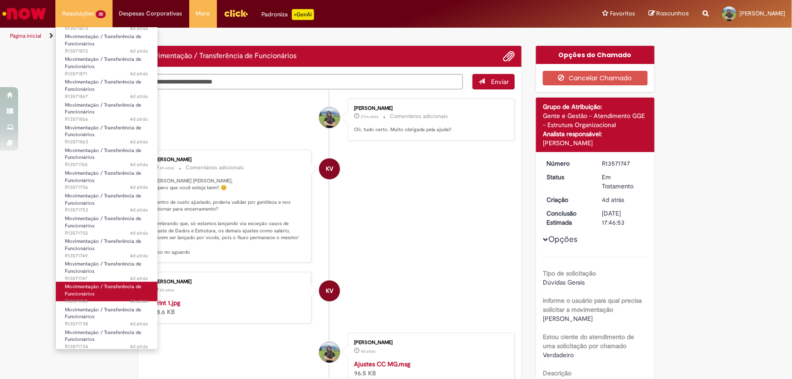
click at [113, 286] on span "Movimentação / Transferência de Funcionários" at bounding box center [103, 290] width 76 height 14
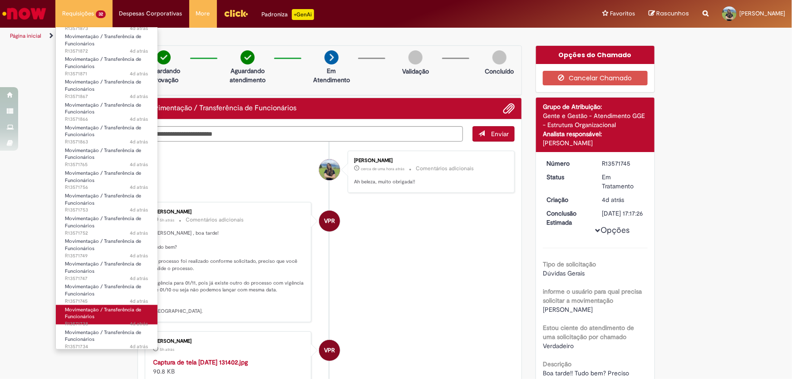
click at [116, 307] on span "Movimentação / Transferência de Funcionários" at bounding box center [103, 313] width 76 height 14
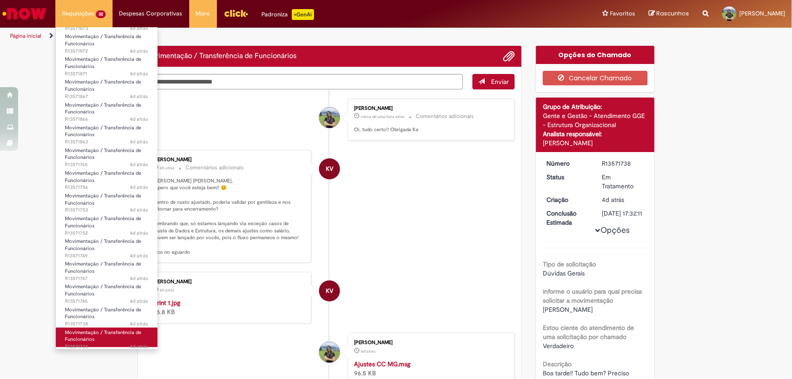
click at [110, 331] on span "Movimentação / Transferência de Funcionários" at bounding box center [103, 336] width 76 height 14
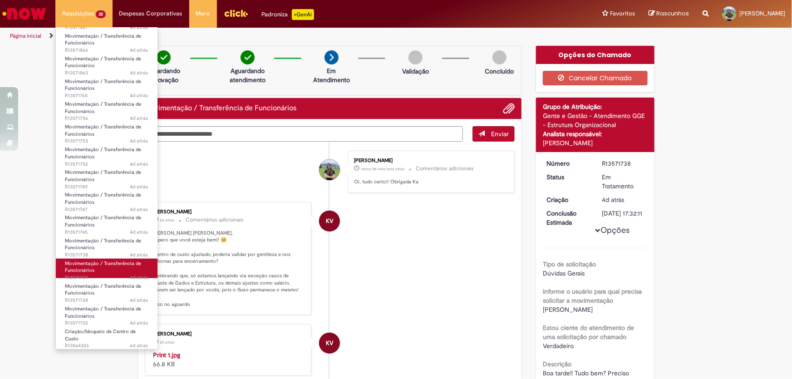
scroll to position [422, 0]
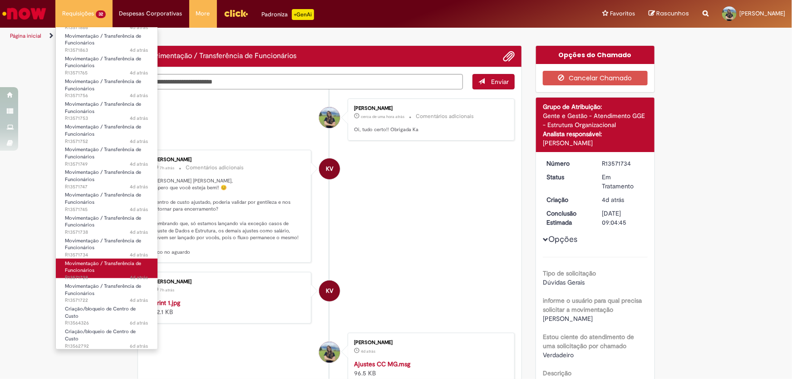
click at [118, 271] on link "Movimentação / Transferência de Funcionários 4d atrás 4 dias atrás R13571728" at bounding box center [107, 269] width 102 height 20
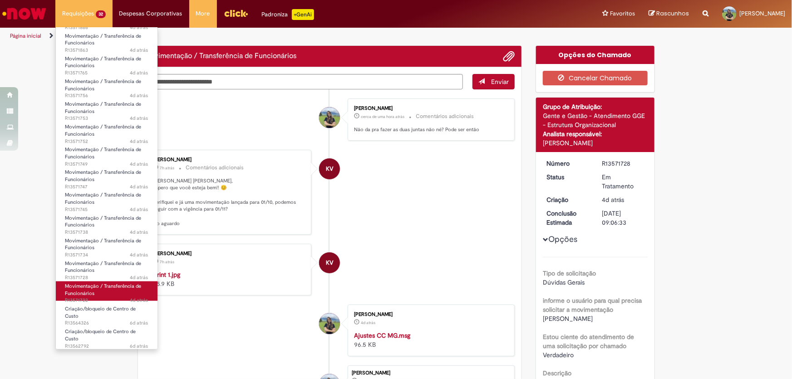
click at [118, 284] on span "Movimentação / Transferência de Funcionários" at bounding box center [103, 290] width 76 height 14
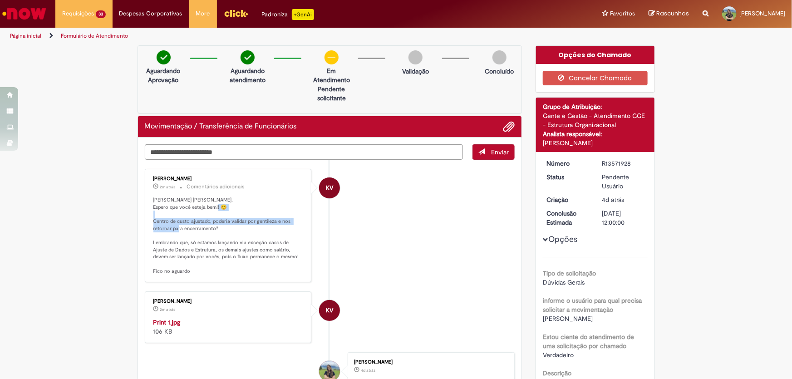
drag, startPoint x: 177, startPoint y: 150, endPoint x: 251, endPoint y: 239, distance: 115.1
click at [251, 239] on p "Olá Bianca, Espero que você esteja bem!! 😊 Centro de custo ajustado, poderia va…" at bounding box center [228, 236] width 151 height 79
click at [247, 251] on p "Olá Bianca, Espero que você esteja bem!! 😊 Centro de custo ajustado, poderia va…" at bounding box center [228, 236] width 151 height 79
click at [251, 150] on textarea "Digite sua mensagem aqui..." at bounding box center [304, 151] width 319 height 15
paste textarea "**********"
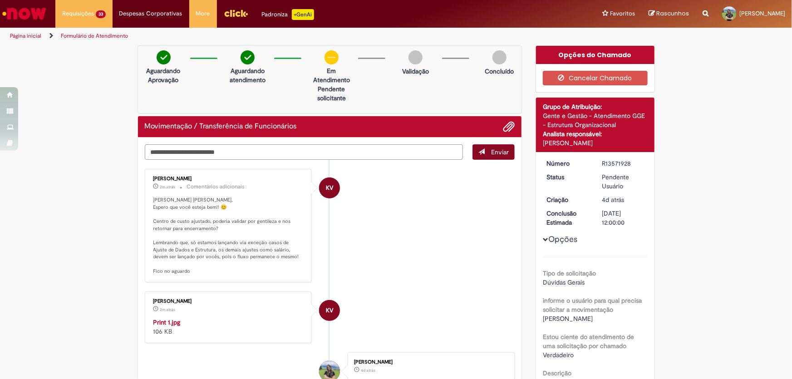
type textarea "**********"
click at [479, 156] on button "Enviar" at bounding box center [493, 151] width 42 height 15
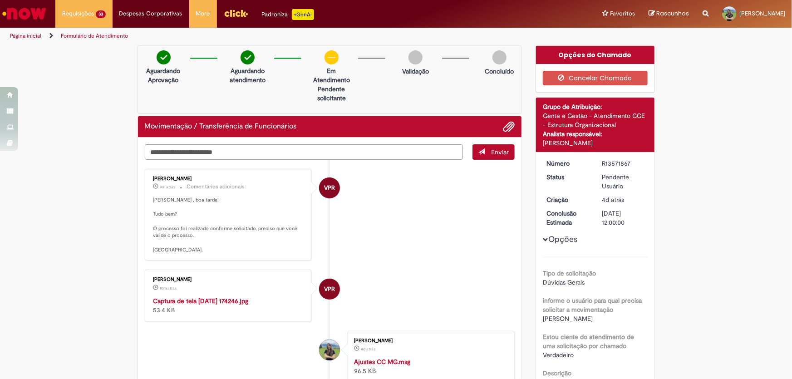
click at [291, 145] on textarea "Digite sua mensagem aqui..." at bounding box center [304, 151] width 319 height 15
paste textarea "**********"
type textarea "**********"
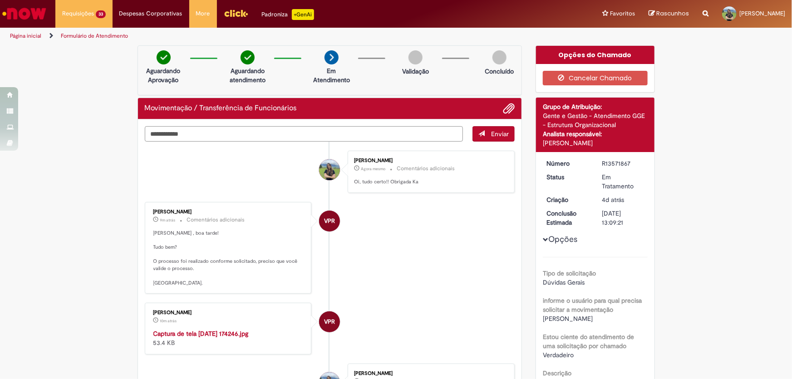
type textarea "**********"
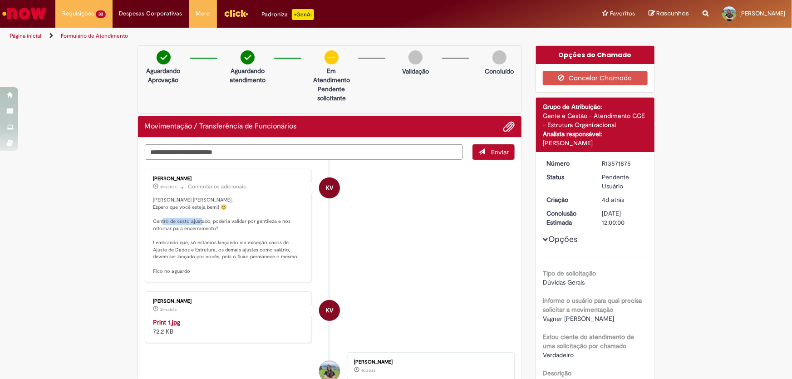
drag, startPoint x: 196, startPoint y: 222, endPoint x: 235, endPoint y: 220, distance: 39.5
click at [235, 220] on p "[PERSON_NAME] [PERSON_NAME], Espero que você esteja bem!! 😊 Centro de custo aju…" at bounding box center [228, 236] width 151 height 79
click at [245, 242] on p "[PERSON_NAME] [PERSON_NAME], Espero que você esteja bem!! 😊 Centro de custo aju…" at bounding box center [228, 236] width 151 height 79
click at [243, 153] on textarea "Digite sua mensagem aqui..." at bounding box center [304, 151] width 319 height 15
paste textarea "**********"
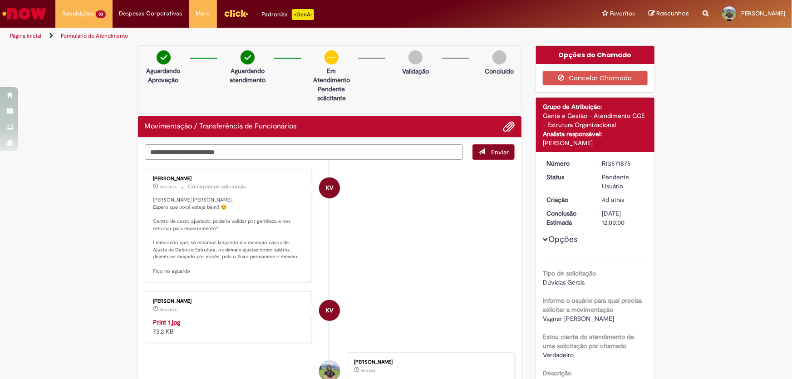
type textarea "**********"
click at [478, 154] on span "submit" at bounding box center [481, 151] width 6 height 6
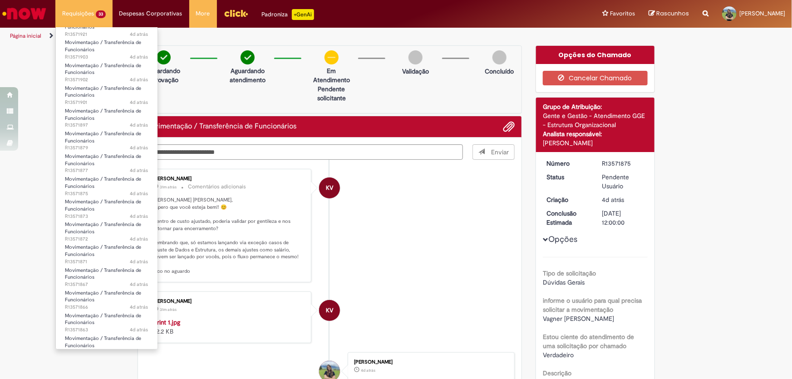
scroll to position [444, 0]
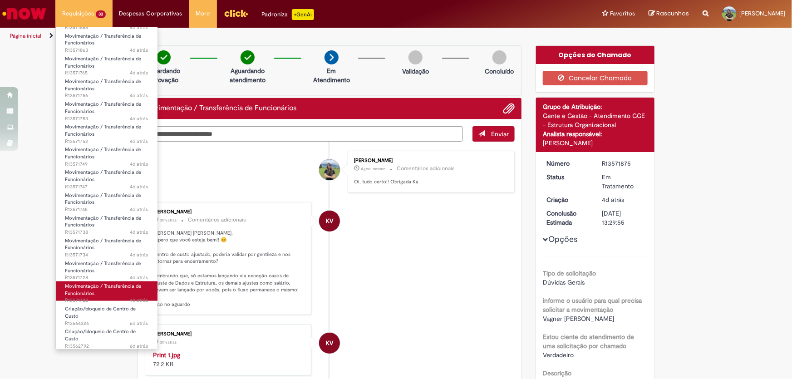
click at [113, 291] on link "Movimentação / Transferência de Funcionários 4d atrás 4 dias atrás R13571722" at bounding box center [107, 291] width 102 height 20
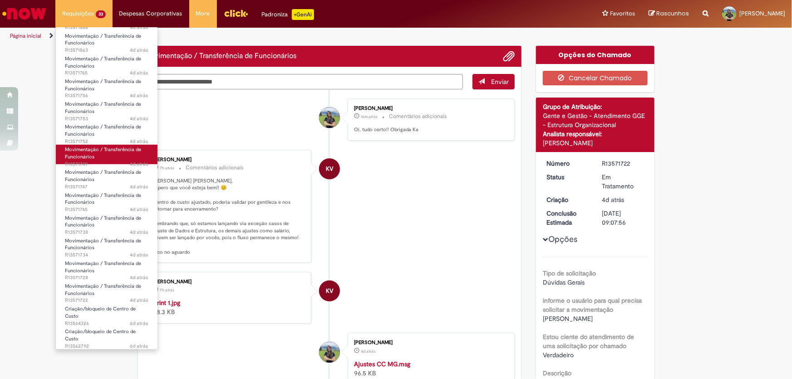
scroll to position [279, 0]
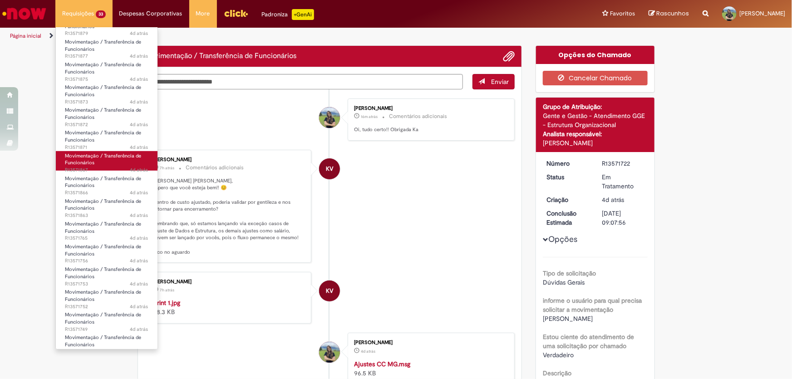
click at [94, 162] on link "Movimentação / Transferência de Funcionários 4d atrás 4 dias atrás R13571867" at bounding box center [107, 161] width 102 height 20
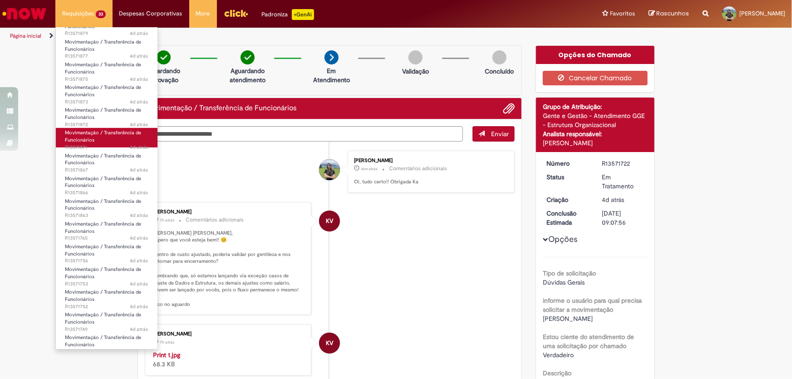
click at [94, 140] on link "Movimentação / Transferência de Funcionários 4d atrás 4 dias atrás R13571871" at bounding box center [107, 138] width 102 height 20
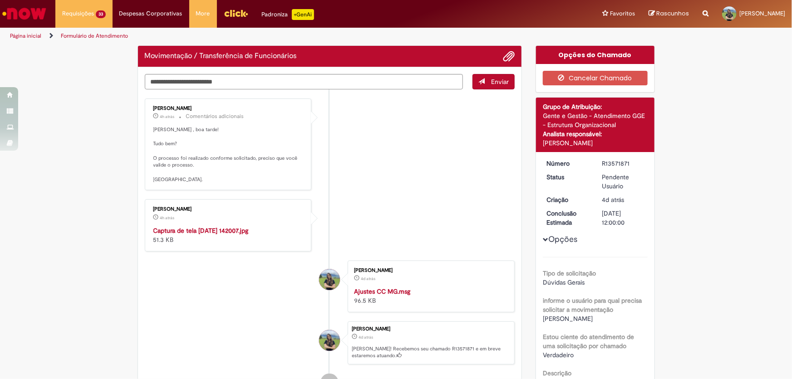
click at [185, 146] on ul "Vanessa Paiva Ribeiro 4h atrás 4 horas atrás Comentários adicionais Bianca , bo…" at bounding box center [330, 244] width 370 height 311
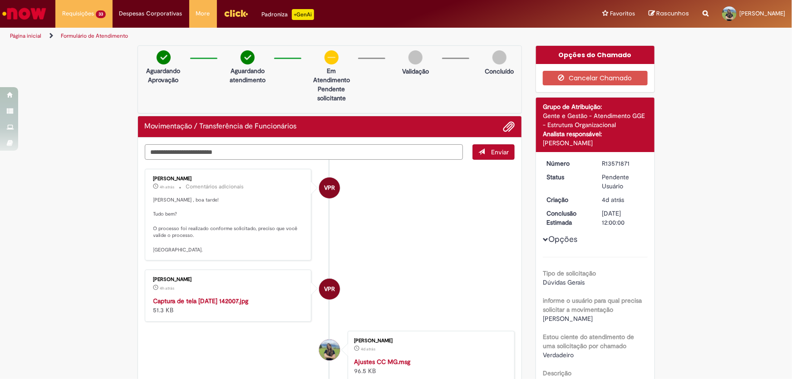
click at [203, 81] on div "Verificar Código de Barras Aguardando Aprovação Aguardando atendimento Em Atend…" at bounding box center [330, 268] width 399 height 447
click at [167, 151] on textarea "**********" at bounding box center [304, 151] width 319 height 15
type textarea "**********"
click at [491, 150] on span "Enviar" at bounding box center [500, 152] width 18 height 8
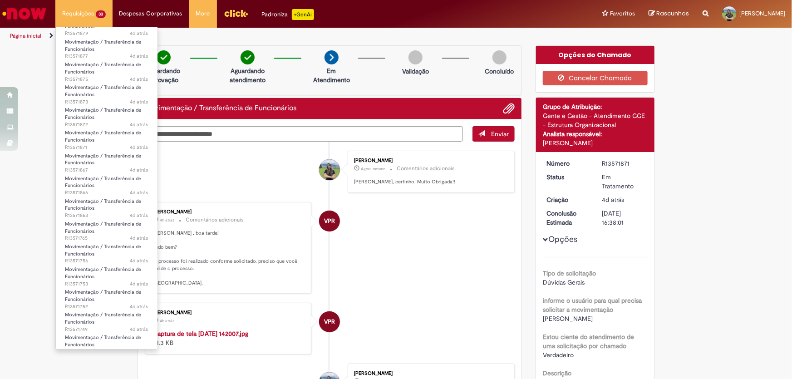
click at [80, 20] on li "Requisições 33 Exibir Todas as Solicitações Movimentação / Transferência de Fun…" at bounding box center [83, 13] width 57 height 27
click at [102, 223] on span "Movimentação / Transferência de Funcionários" at bounding box center [103, 228] width 76 height 14
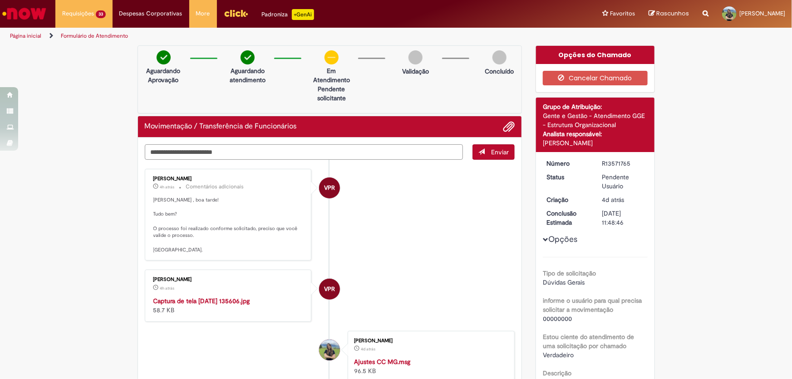
click at [238, 148] on textarea "Digite sua mensagem aqui..." at bounding box center [304, 151] width 319 height 15
type textarea "**********"
click at [486, 151] on button "Enviar" at bounding box center [493, 151] width 42 height 15
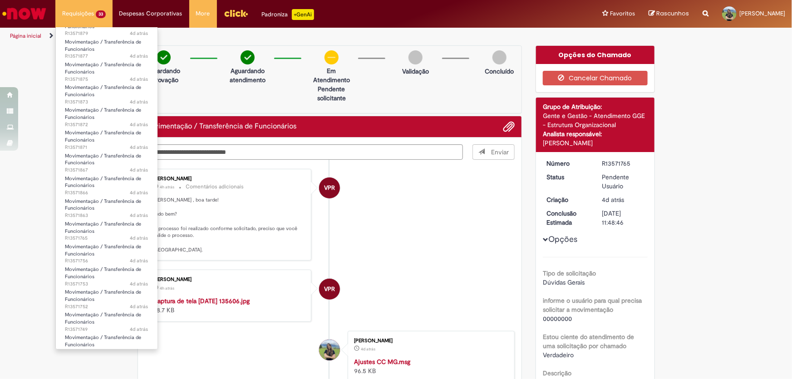
scroll to position [444, 0]
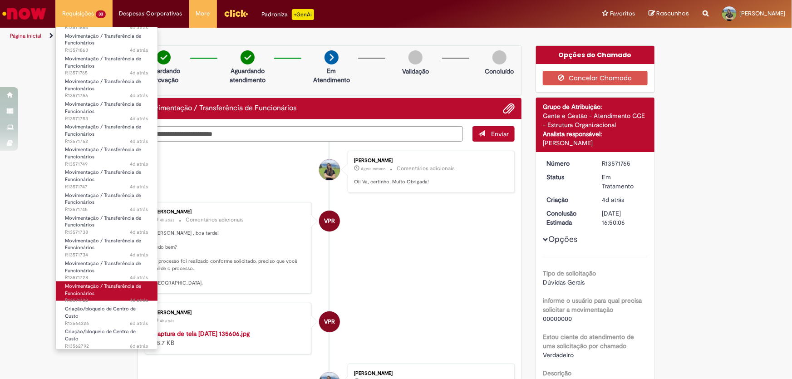
click at [101, 291] on link "Movimentação / Transferência de Funcionários 4d atrás 4 dias atrás R13571722" at bounding box center [107, 291] width 102 height 20
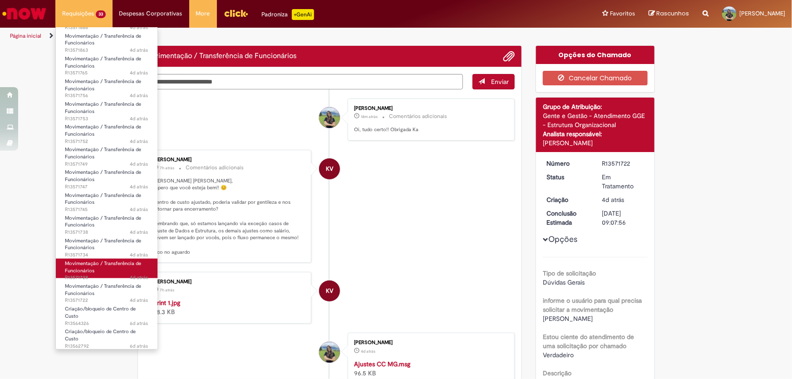
click at [104, 267] on link "Movimentação / Transferência de Funcionários 4d atrás 4 dias atrás R13571728" at bounding box center [107, 269] width 102 height 20
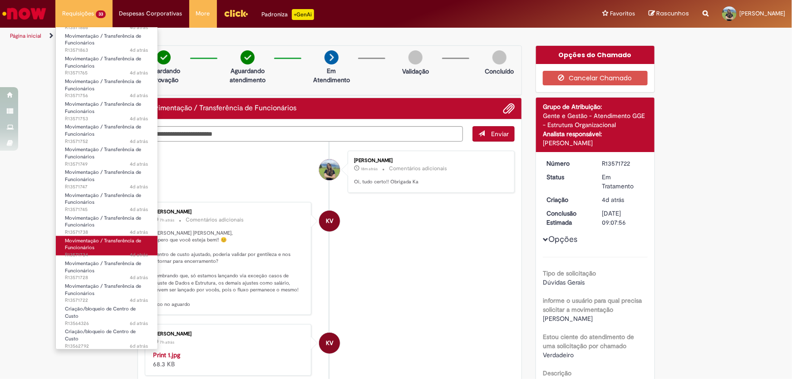
click at [107, 241] on span "Movimentação / Transferência de Funcionários" at bounding box center [103, 244] width 76 height 14
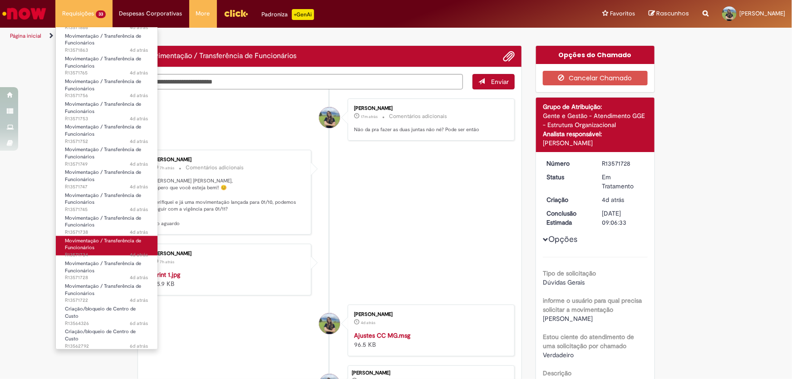
click at [107, 241] on span "Movimentação / Transferência de Funcionários" at bounding box center [103, 244] width 76 height 14
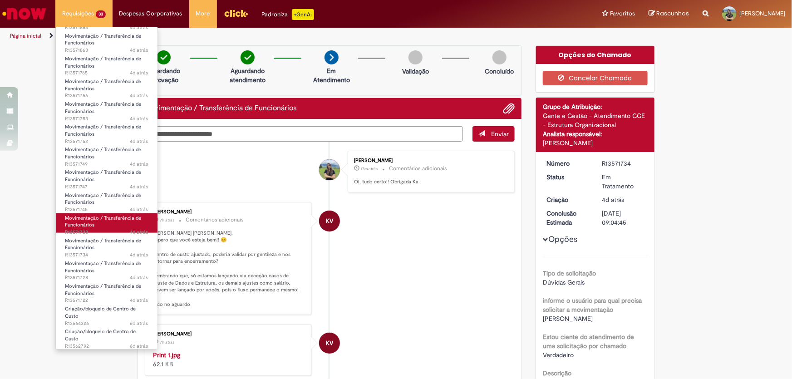
click at [108, 225] on link "Movimentação / Transferência de Funcionários 4d atrás 4 dias atrás R13571738" at bounding box center [107, 223] width 102 height 20
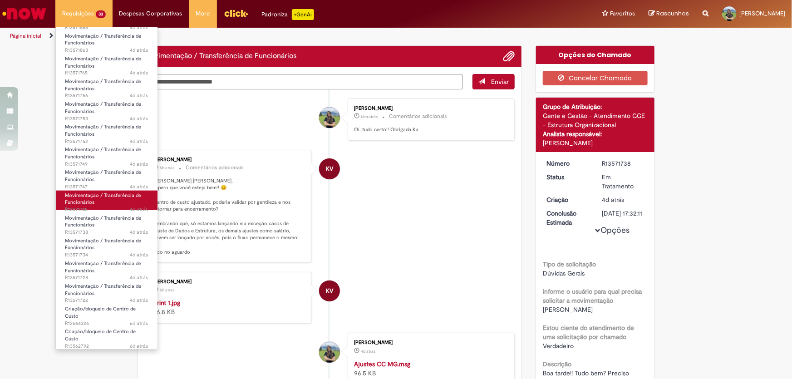
click at [113, 204] on link "Movimentação / Transferência de Funcionários 4d atrás 4 dias atrás R13571745" at bounding box center [107, 201] width 102 height 20
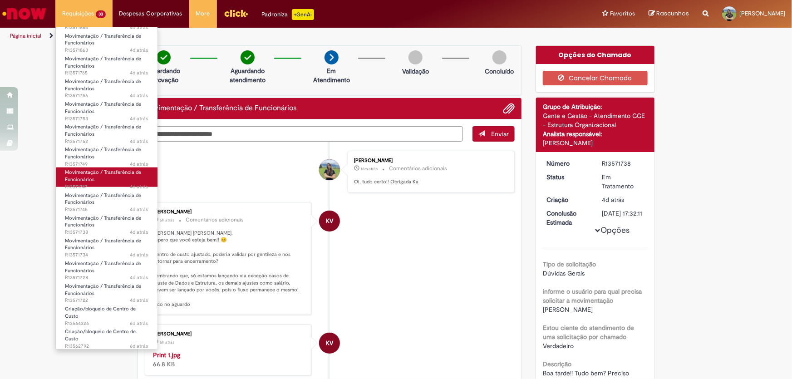
click at [121, 179] on link "Movimentação / Transferência de Funcionários 4d atrás 4 dias atrás R13571747" at bounding box center [107, 177] width 102 height 20
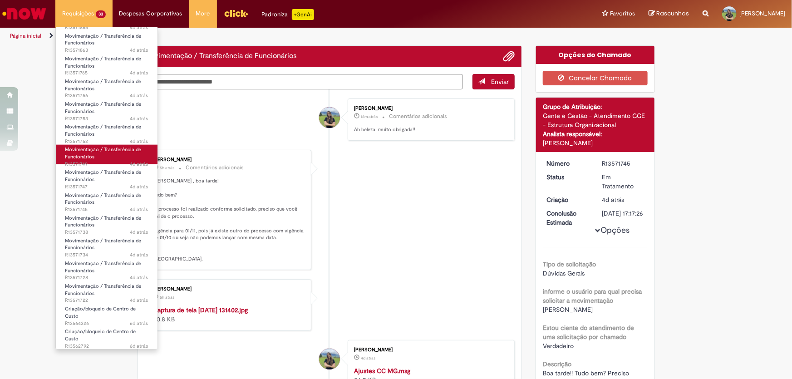
click at [120, 159] on link "Movimentação / Transferência de Funcionários 4d atrás 4 dias atrás R13571749" at bounding box center [107, 155] width 102 height 20
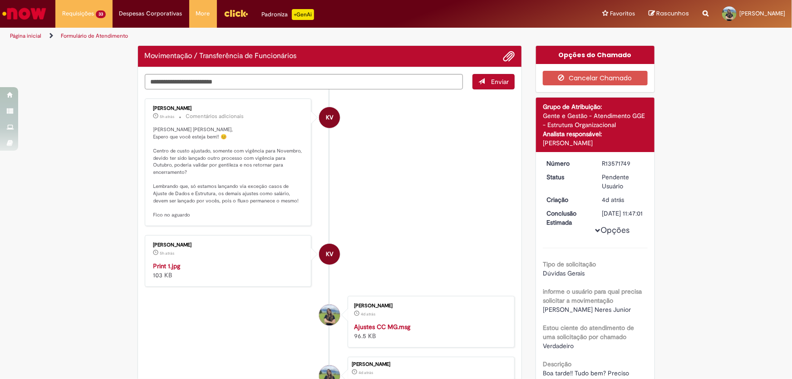
click at [241, 228] on div "Enviar KV Karine Vieira 5h atrás 5 horas atrás Comentários adicionais Olá Bianc…" at bounding box center [330, 259] width 384 height 385
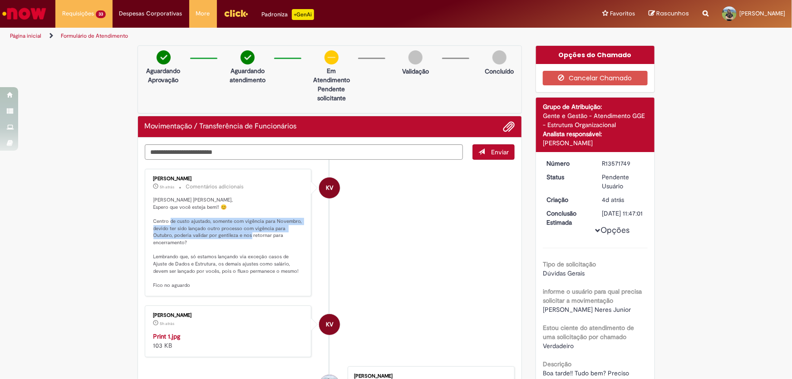
drag, startPoint x: 206, startPoint y: 217, endPoint x: 263, endPoint y: 232, distance: 59.4
click at [263, 232] on p "Olá Bianca, Espero que você esteja bem!! 😊 Centro de custo ajustado, somente co…" at bounding box center [228, 243] width 151 height 93
click at [243, 257] on p "Olá Bianca, Espero que você esteja bem!! 😊 Centro de custo ajustado, somente co…" at bounding box center [228, 243] width 151 height 93
click at [232, 155] on textarea "Digite sua mensagem aqui..." at bounding box center [304, 151] width 319 height 15
type textarea "**********"
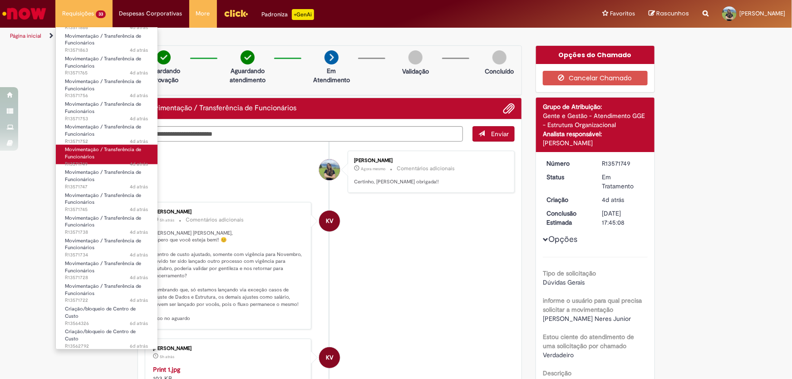
click at [94, 158] on link "Movimentação / Transferência de Funcionários 4d atrás 4 dias atrás R13571749" at bounding box center [107, 155] width 102 height 20
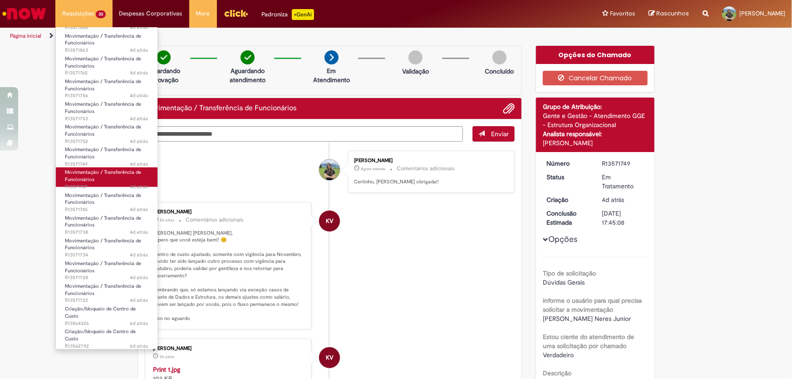
click at [103, 179] on link "Movimentação / Transferência de Funcionários 4d atrás 4 dias atrás R13571747" at bounding box center [107, 177] width 102 height 20
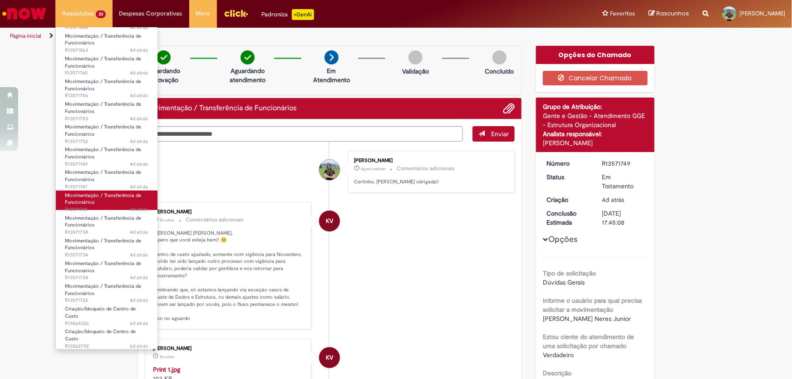
click at [104, 195] on span "Movimentação / Transferência de Funcionários" at bounding box center [103, 199] width 76 height 14
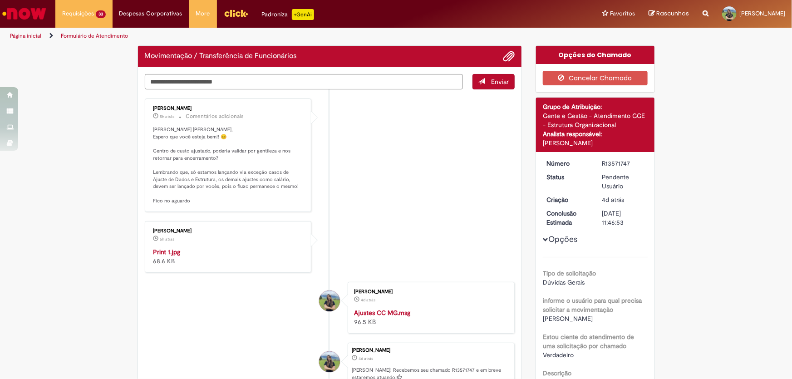
click at [250, 146] on p "Olá Bianca, Espero que você esteja bem!! 😊 Centro de custo ajustado, poderia va…" at bounding box center [228, 165] width 151 height 79
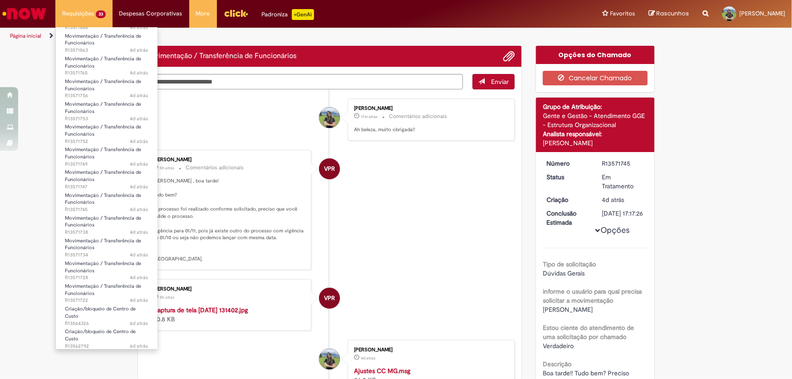
click at [87, 17] on li "Requisições 33 Exibir Todas as Solicitações Movimentação / Transferência de Fun…" at bounding box center [83, 13] width 57 height 27
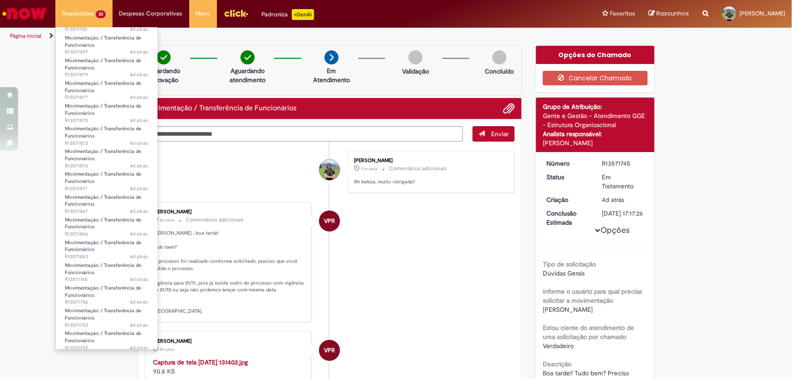
scroll to position [32, 0]
click at [112, 132] on span "Movimentação / Transferência de Funcionários" at bounding box center [103, 134] width 76 height 14
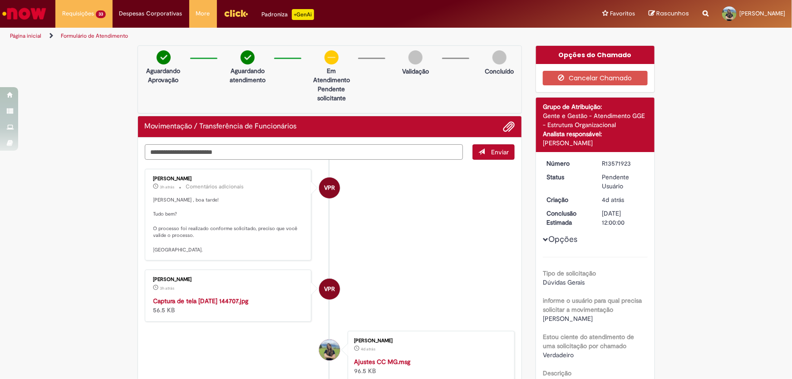
click at [277, 145] on textarea "Digite sua mensagem aqui..." at bounding box center [304, 151] width 319 height 15
drag, startPoint x: 238, startPoint y: 151, endPoint x: 86, endPoint y: 162, distance: 153.0
click at [86, 162] on div "**********" at bounding box center [396, 313] width 792 height 537
type textarea "**********"
click at [494, 150] on span "Enviar" at bounding box center [500, 152] width 18 height 8
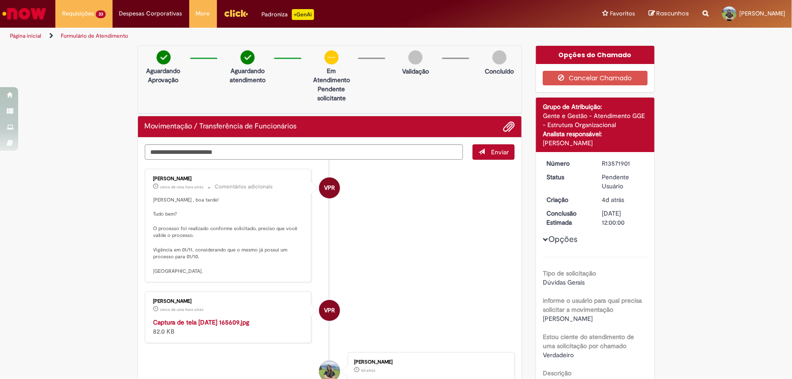
click at [226, 74] on p "Aguardando atendimento" at bounding box center [248, 75] width 44 height 18
click at [212, 154] on textarea "Digite sua mensagem aqui..." at bounding box center [304, 151] width 319 height 15
paste textarea "**********"
type textarea "**********"
click at [485, 150] on button "Enviar" at bounding box center [493, 151] width 42 height 15
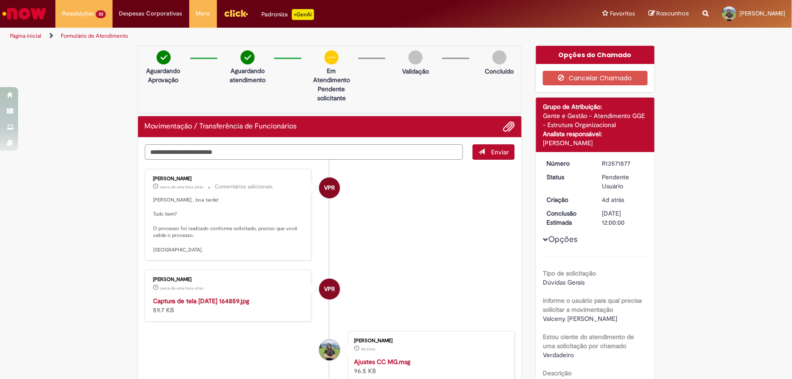
click at [168, 155] on textarea "Digite sua mensagem aqui..." at bounding box center [304, 151] width 319 height 15
paste textarea "**********"
type textarea "**********"
click at [491, 155] on span "Enviar" at bounding box center [500, 152] width 18 height 8
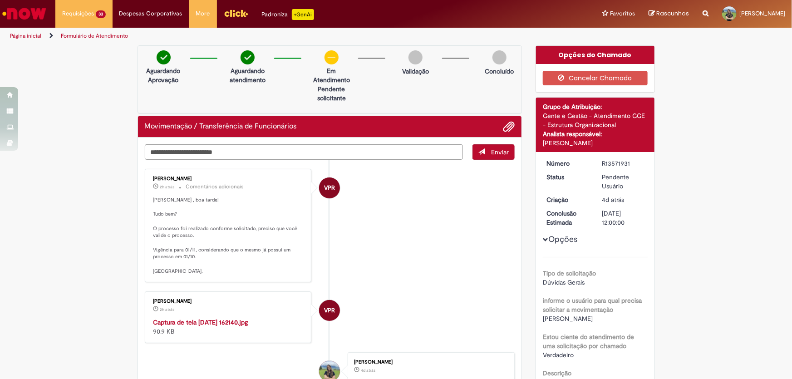
click at [193, 153] on textarea "Digite sua mensagem aqui..." at bounding box center [304, 151] width 319 height 15
paste textarea "**********"
drag, startPoint x: 189, startPoint y: 152, endPoint x: 158, endPoint y: 147, distance: 30.8
click at [158, 147] on textarea "**********" at bounding box center [304, 151] width 319 height 15
type textarea "**********"
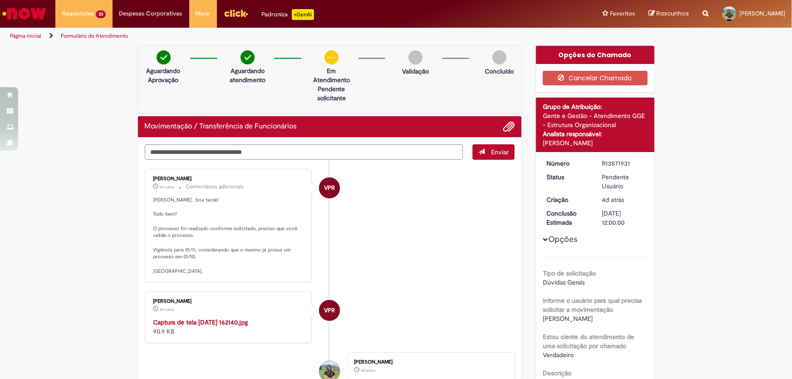
click at [484, 160] on ul "VPR Vanessa Paiva Ribeiro 2h atrás 2 horas atrás Comentários adicionais Bianca …" at bounding box center [330, 326] width 370 height 333
click at [487, 152] on button "Enviar" at bounding box center [493, 151] width 42 height 15
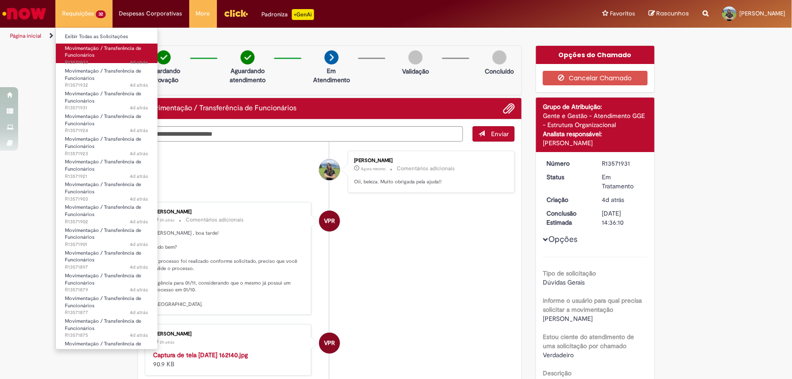
click at [82, 54] on span "Movimentação / Transferência de Funcionários" at bounding box center [103, 52] width 76 height 14
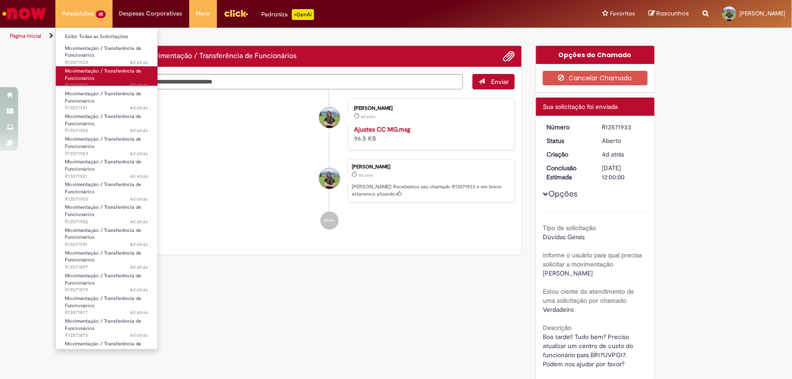
click at [85, 76] on span "Movimentação / Transferência de Funcionários" at bounding box center [103, 75] width 76 height 14
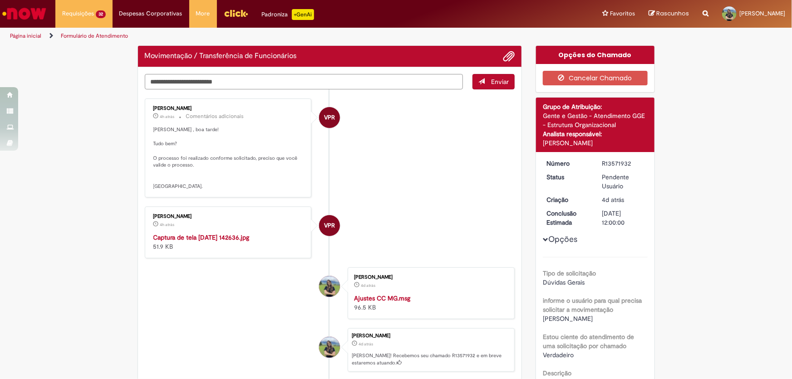
click at [190, 83] on textarea "Digite sua mensagem aqui..." at bounding box center [304, 81] width 319 height 15
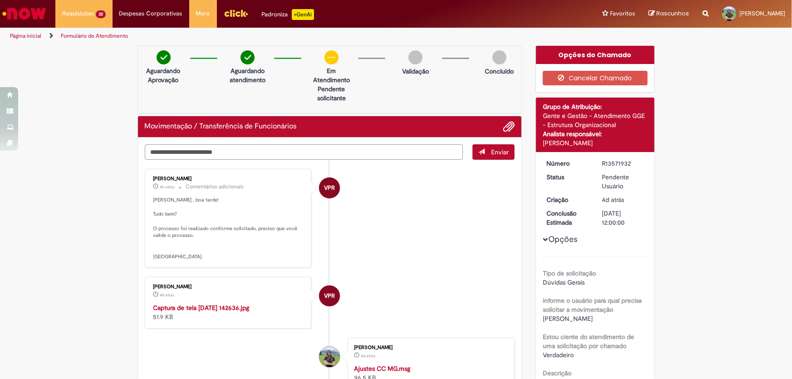
paste textarea "**********"
type textarea "**********"
click at [483, 154] on button "Enviar" at bounding box center [493, 151] width 42 height 15
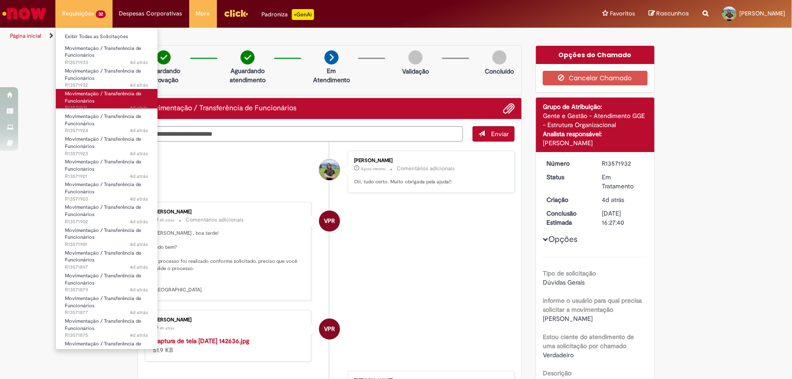
click at [89, 96] on span "Movimentação / Transferência de Funcionários" at bounding box center [103, 97] width 76 height 14
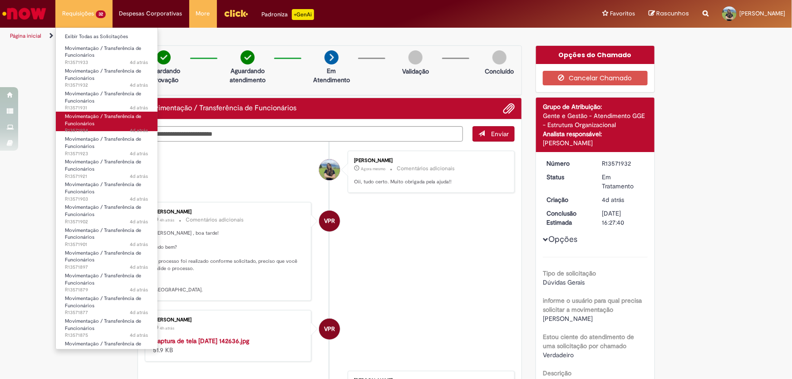
click at [92, 120] on span "Movimentação / Transferência de Funcionários" at bounding box center [103, 120] width 76 height 14
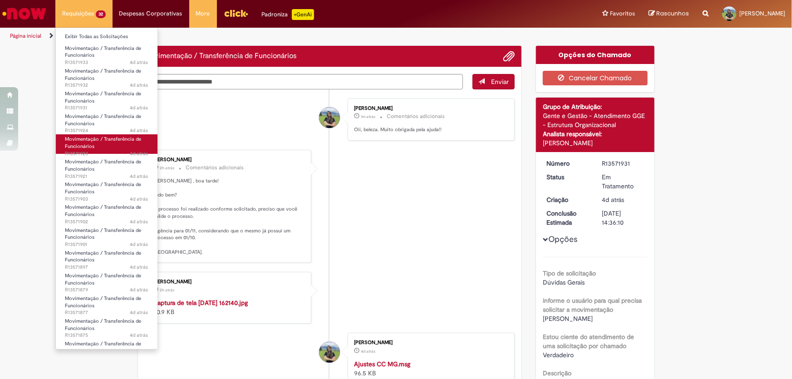
click at [96, 140] on span "Movimentação / Transferência de Funcionários" at bounding box center [103, 143] width 76 height 14
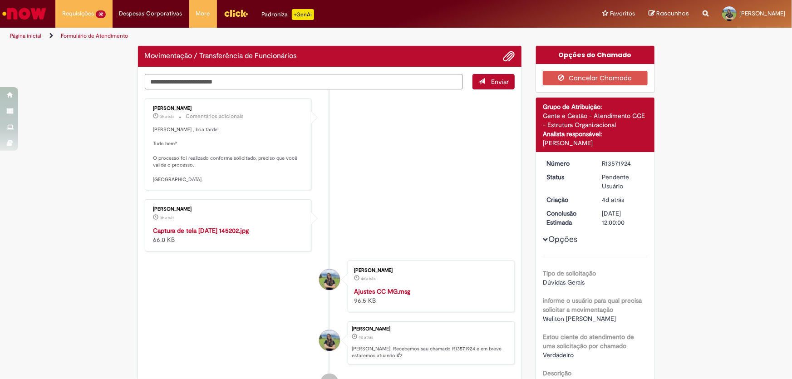
click at [242, 80] on textarea "Digite sua mensagem aqui..." at bounding box center [304, 81] width 319 height 15
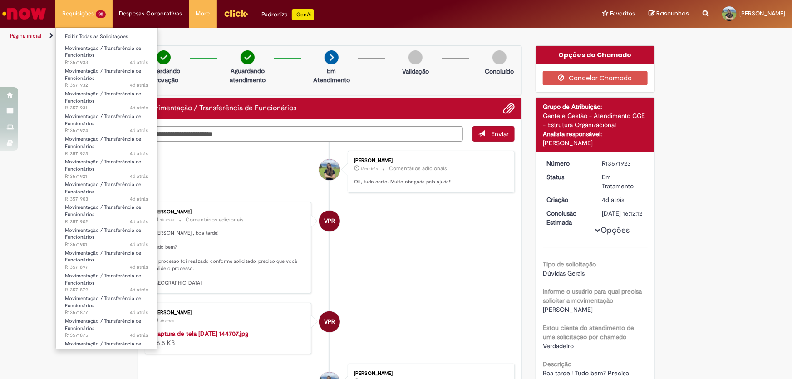
click at [96, 177] on li "Movimentação / Transferência de Funcionários 4d atrás 4 dias atrás R13571903" at bounding box center [107, 188] width 102 height 23
click at [97, 173] on span "4d atrás 4 dias atrás R13571921" at bounding box center [107, 176] width 84 height 7
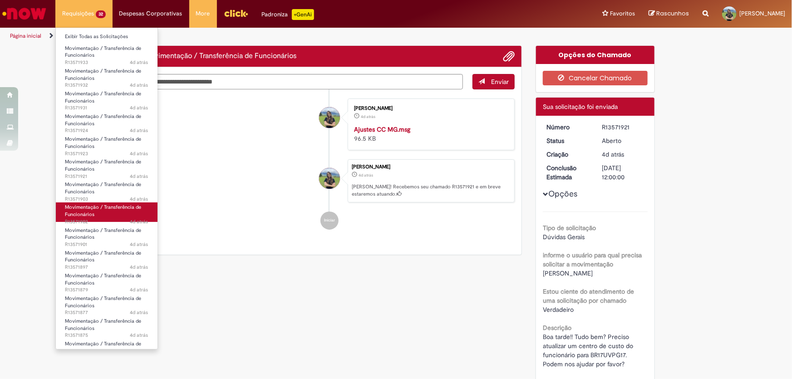
click at [85, 219] on span "4d atrás 4 dias atrás R13571902" at bounding box center [107, 221] width 84 height 7
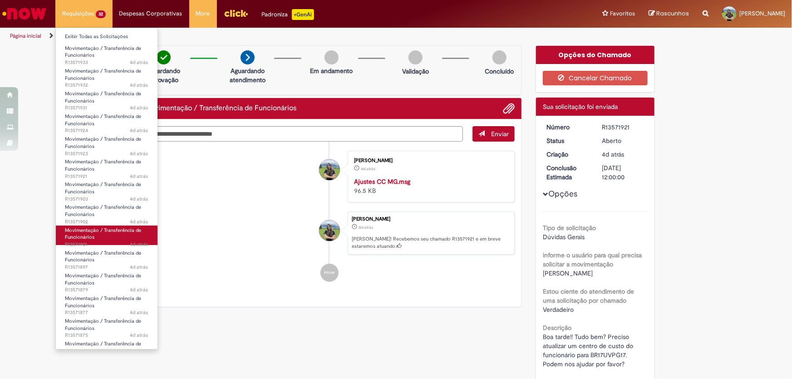
click at [95, 237] on link "Movimentação / Transferência de Funcionários 4d atrás 4 dias atrás R13571901" at bounding box center [107, 236] width 102 height 20
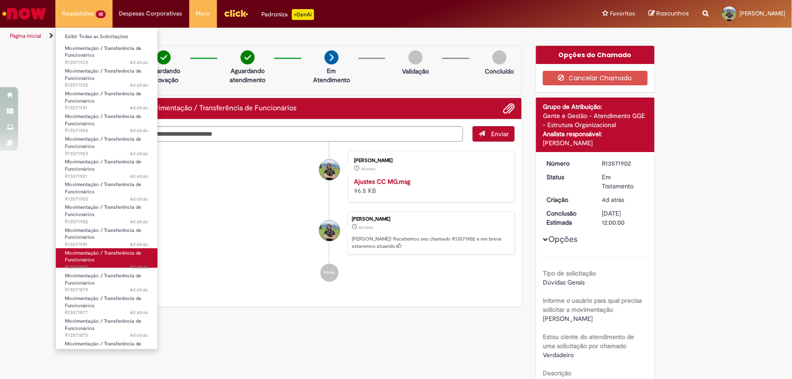
click at [99, 259] on link "Movimentação / Transferência de Funcionários 4d atrás 4 dias atrás R13571897" at bounding box center [107, 258] width 102 height 20
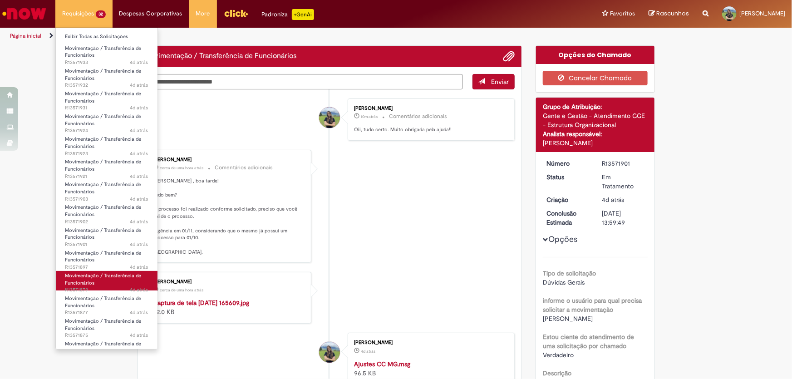
click at [101, 277] on span "Movimentação / Transferência de Funcionários" at bounding box center [103, 279] width 76 height 14
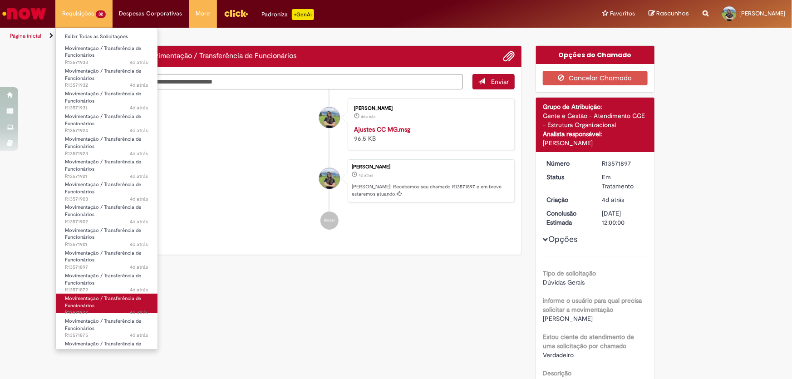
click at [101, 296] on span "Movimentação / Transferência de Funcionários" at bounding box center [103, 302] width 76 height 14
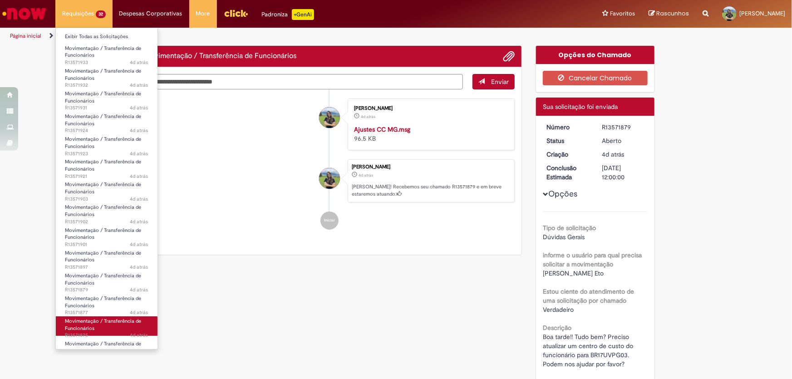
click at [105, 319] on span "Movimentação / Transferência de Funcionários" at bounding box center [103, 325] width 76 height 14
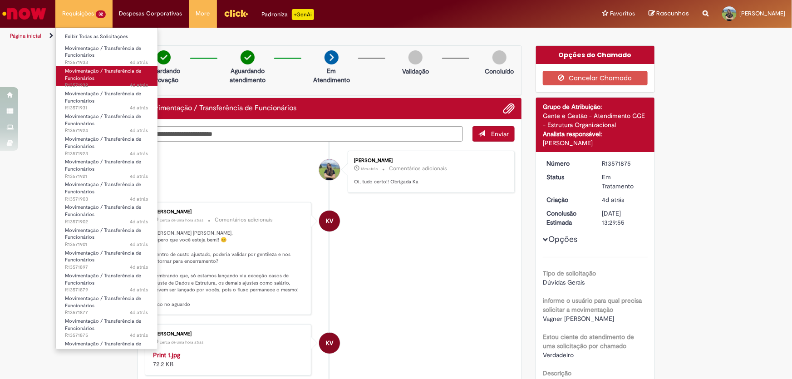
click at [92, 74] on span "Movimentação / Transferência de Funcionários" at bounding box center [103, 75] width 76 height 14
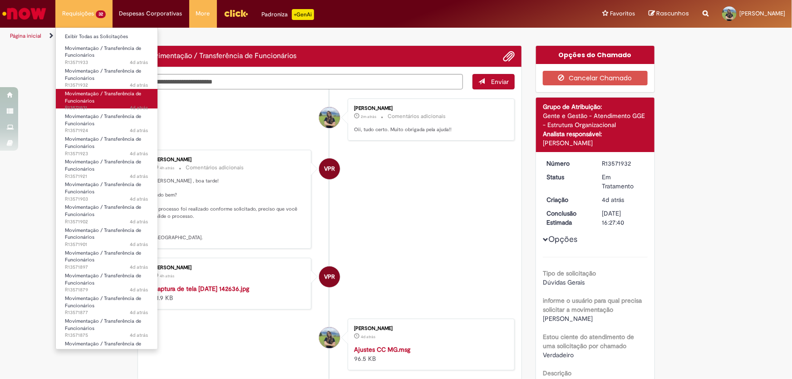
click at [95, 96] on span "Movimentação / Transferência de Funcionários" at bounding box center [103, 97] width 76 height 14
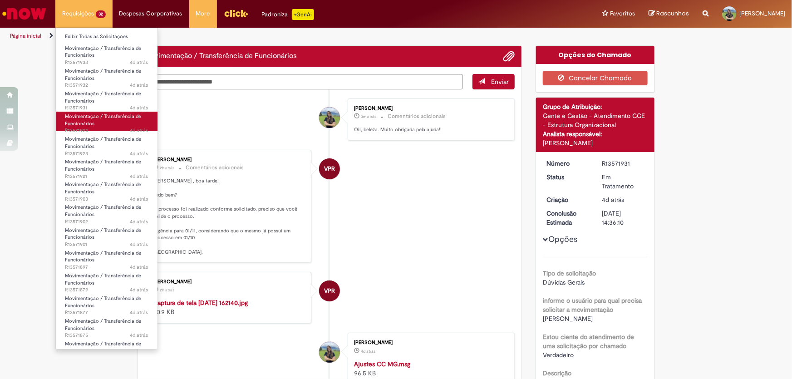
click at [99, 113] on span "Movimentação / Transferência de Funcionários" at bounding box center [103, 120] width 76 height 14
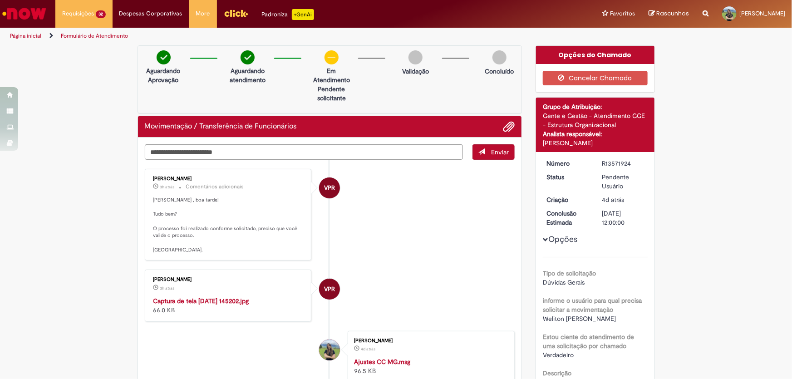
click at [211, 81] on div "Aguardando Aprovação Aguardando atendimento Em Atendimento Clique para exibir P…" at bounding box center [330, 79] width 385 height 68
click at [192, 153] on textarea "Digite sua mensagem aqui..." at bounding box center [304, 151] width 319 height 15
paste textarea "**********"
type textarea "**********"
click at [491, 149] on span "Enviar" at bounding box center [500, 152] width 18 height 8
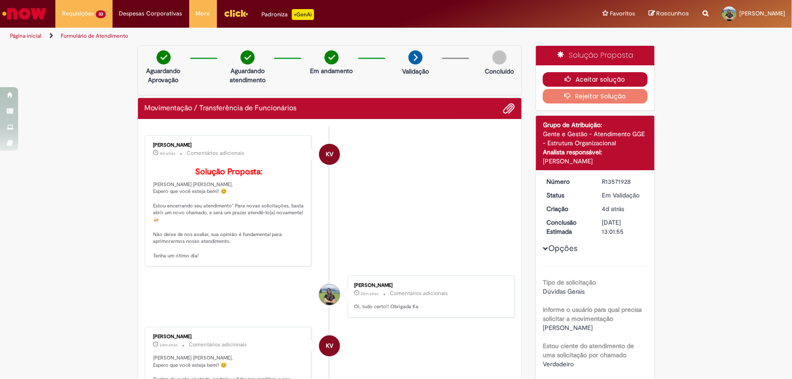
click at [574, 79] on button "Aceitar solução" at bounding box center [595, 79] width 105 height 15
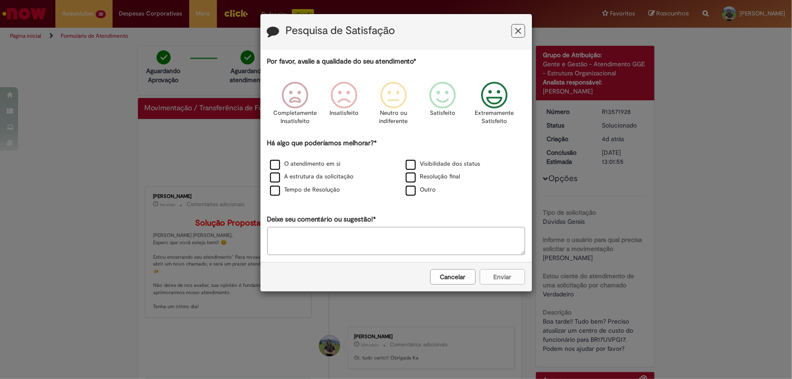
click at [490, 101] on icon "Feedback" at bounding box center [494, 95] width 34 height 27
click at [273, 164] on label "O atendimento em si" at bounding box center [305, 164] width 71 height 9
click at [274, 198] on div "Por favor, avalie a qualidade do seu atendimento* Completamente Insatisfeito In…" at bounding box center [396, 156] width 258 height 198
click at [275, 194] on label "Tempo de Resolução" at bounding box center [305, 190] width 70 height 9
click at [290, 226] on div "Por favor, avalie a qualidade do seu atendimento* Completamente Insatisfeito In…" at bounding box center [396, 156] width 258 height 198
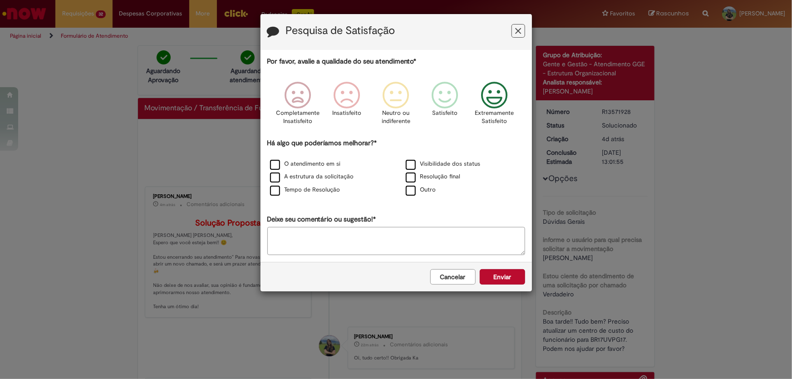
click at [292, 238] on textarea "Deixe seu comentário ou sugestão!*" at bounding box center [396, 241] width 258 height 28
type textarea "*"
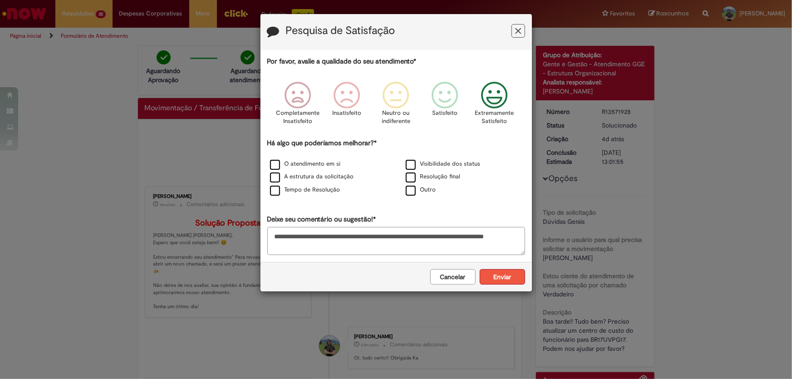
type textarea "**********"
click at [501, 280] on button "Enviar" at bounding box center [502, 276] width 45 height 15
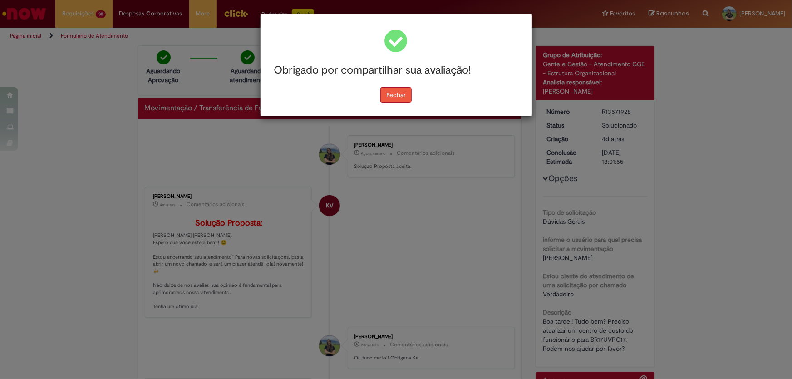
click at [404, 97] on button "Fechar" at bounding box center [395, 94] width 31 height 15
